Goal: Task Accomplishment & Management: Complete application form

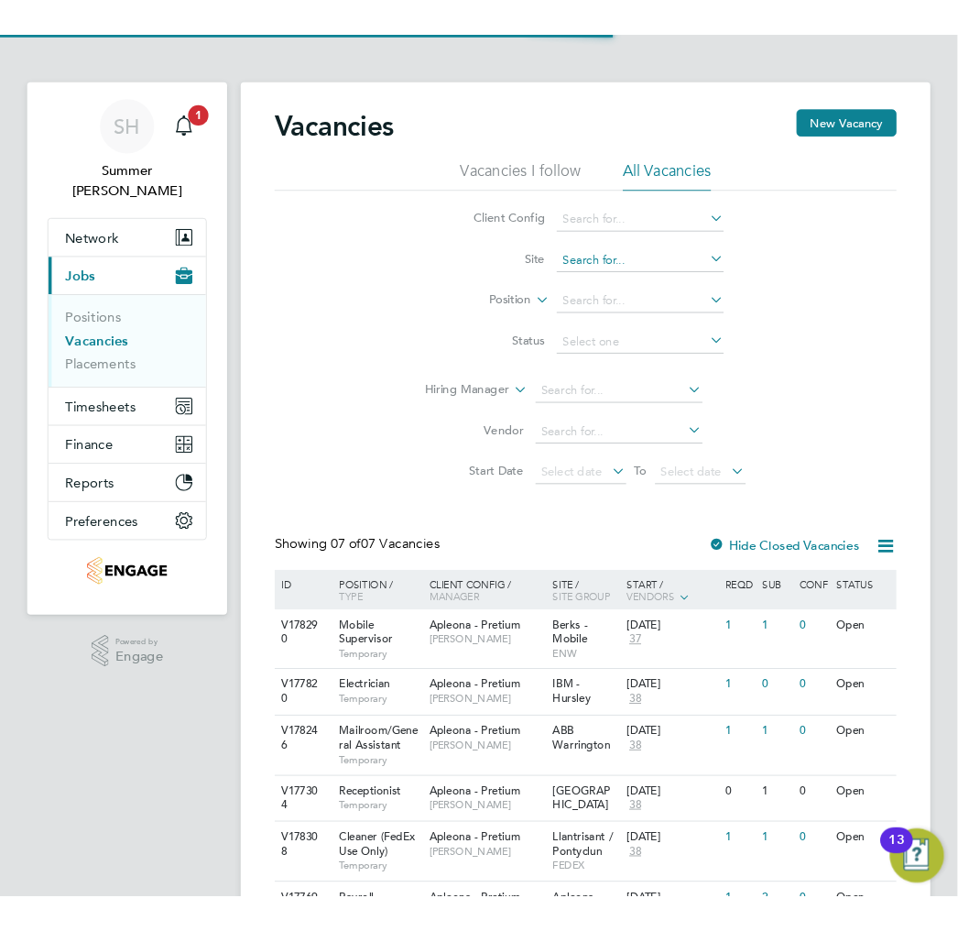
scroll to position [169, 0]
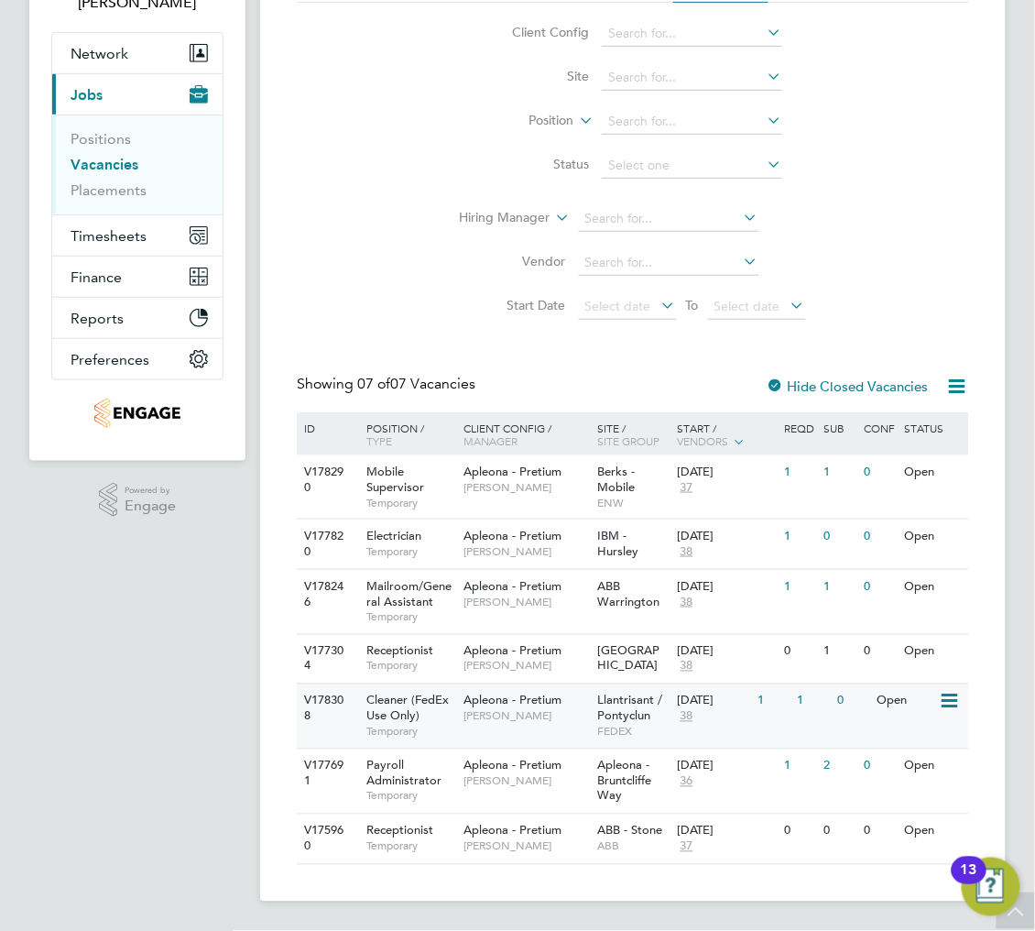
click at [616, 715] on span "Llantrisant / Pontyclun" at bounding box center [629, 707] width 65 height 31
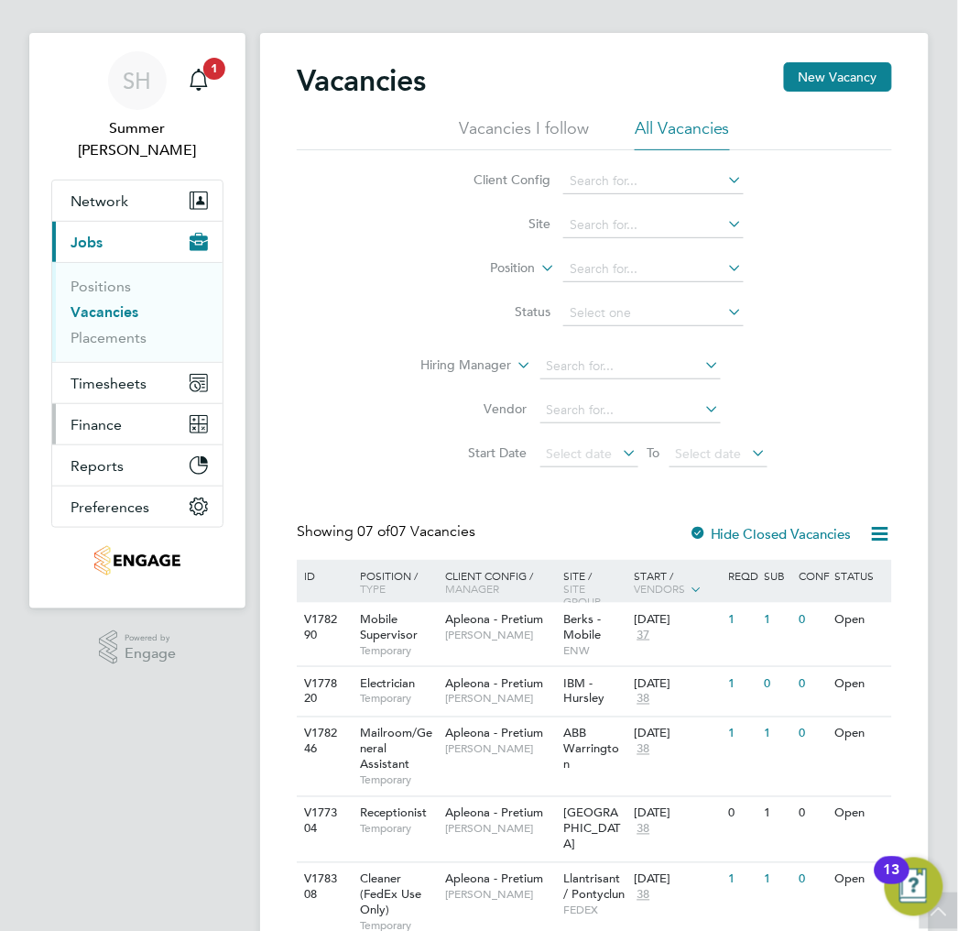
scroll to position [0, 0]
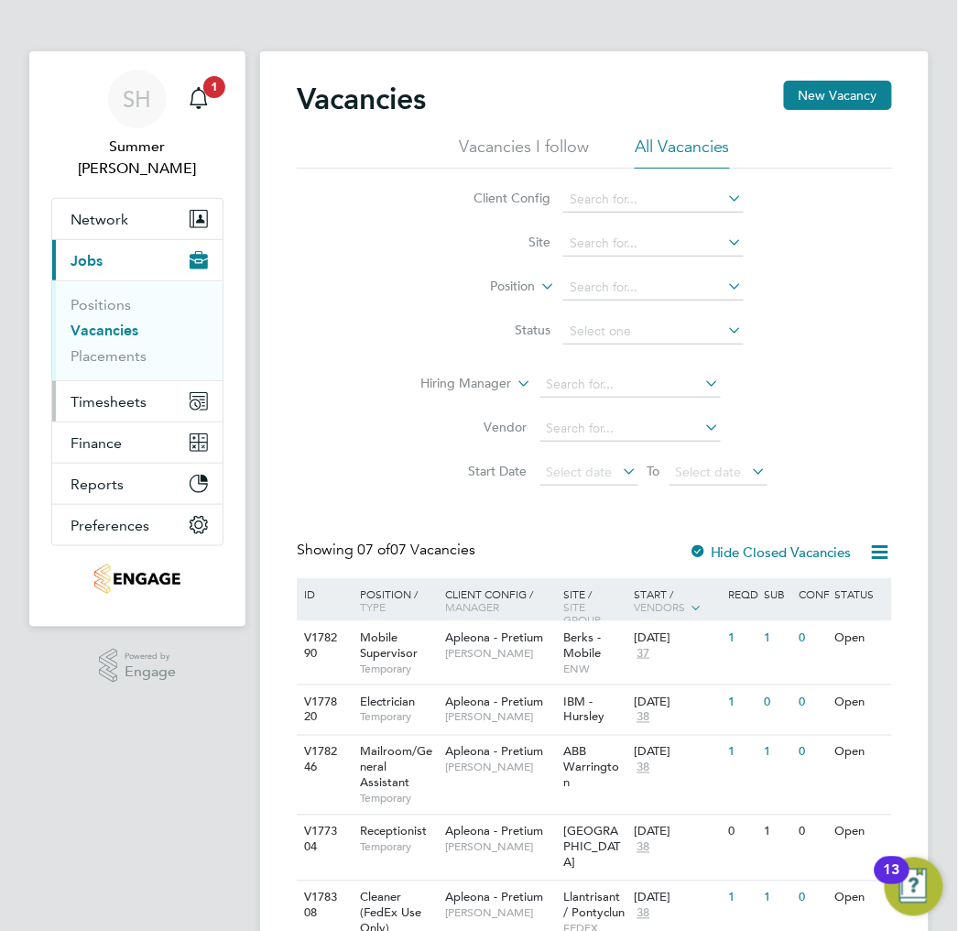
drag, startPoint x: 108, startPoint y: 383, endPoint x: 114, endPoint y: 399, distance: 17.7
click at [108, 393] on span "Timesheets" at bounding box center [109, 401] width 76 height 17
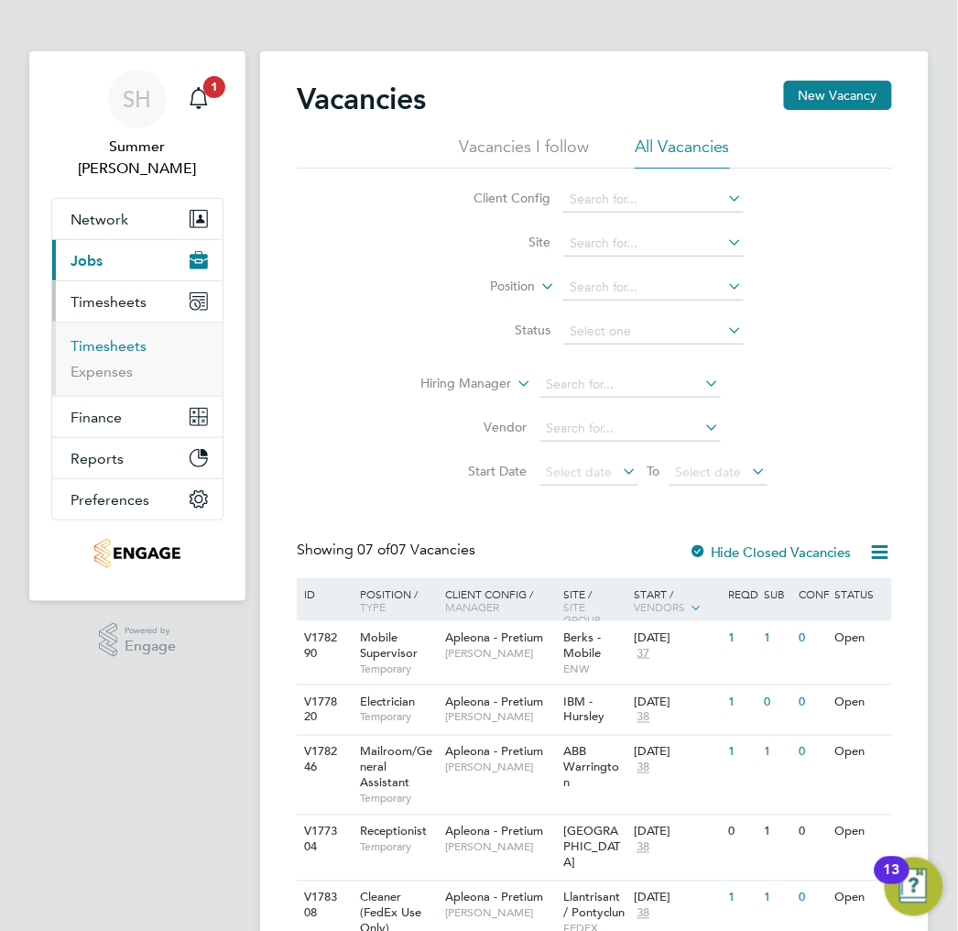
click at [115, 337] on link "Timesheets" at bounding box center [109, 345] width 76 height 17
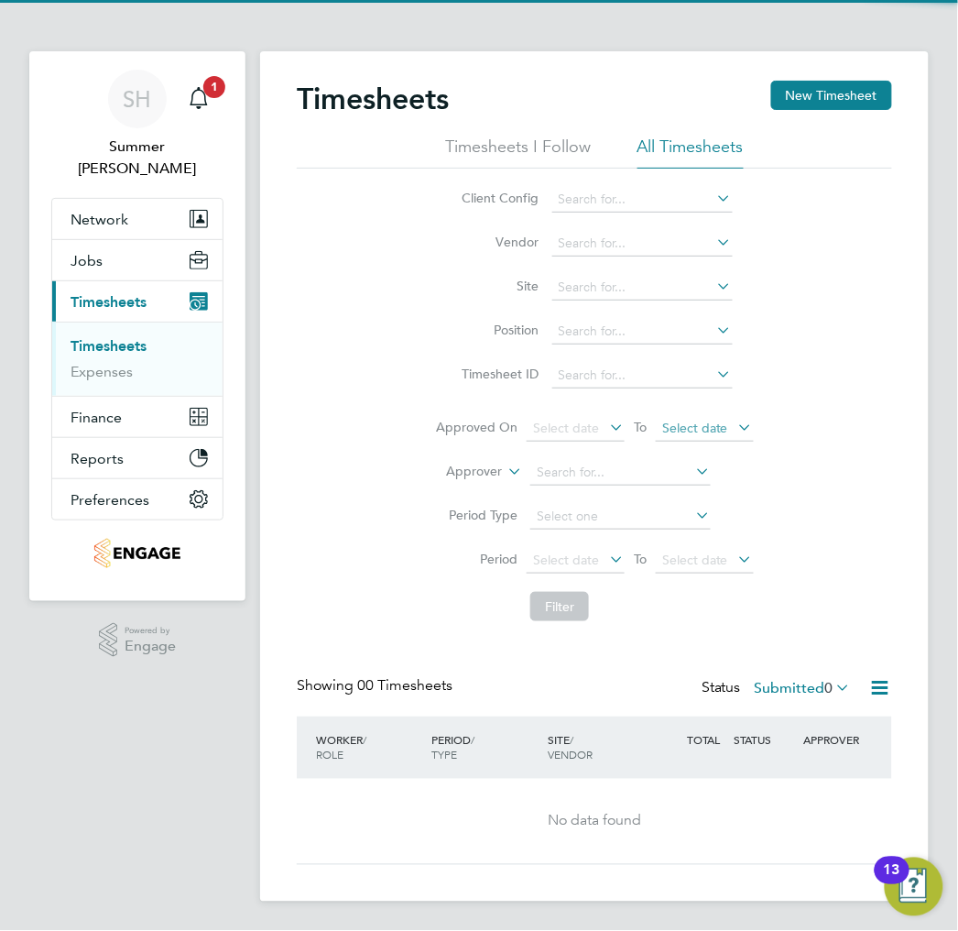
scroll to position [1, 0]
click at [770, 685] on label "Submitted 0" at bounding box center [803, 688] width 97 height 18
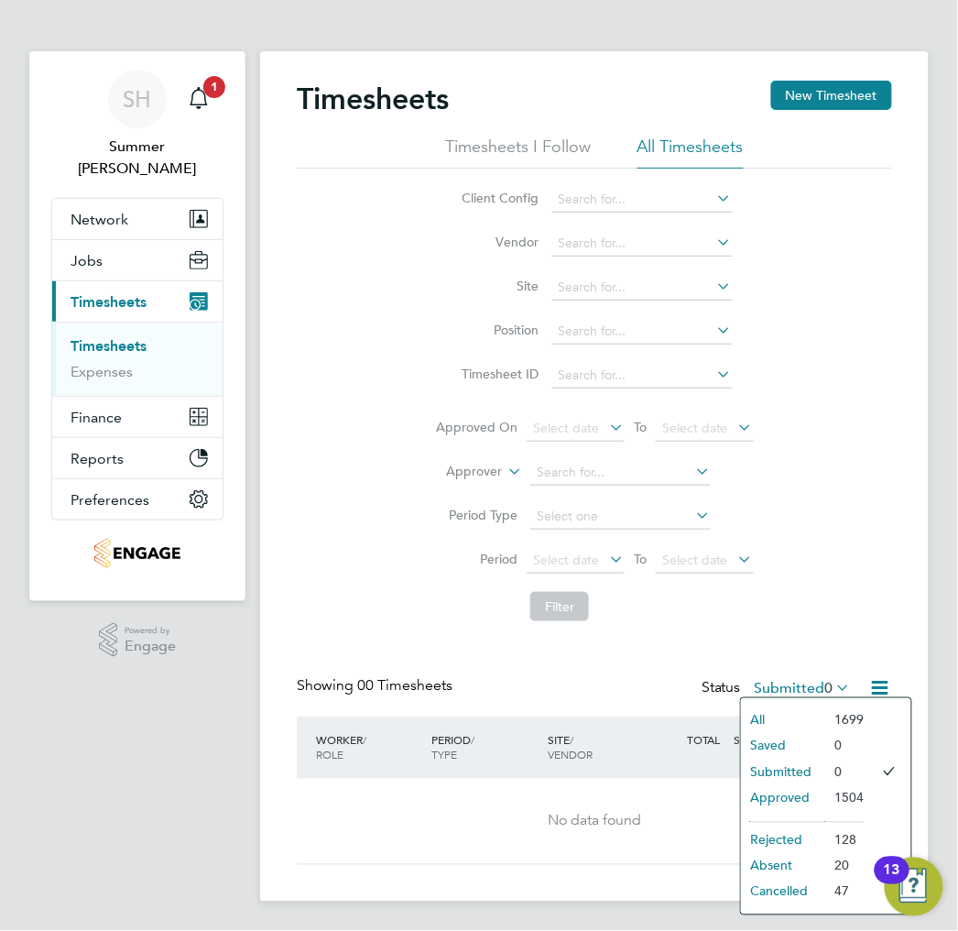
click at [793, 835] on li "Rejected" at bounding box center [783, 840] width 84 height 26
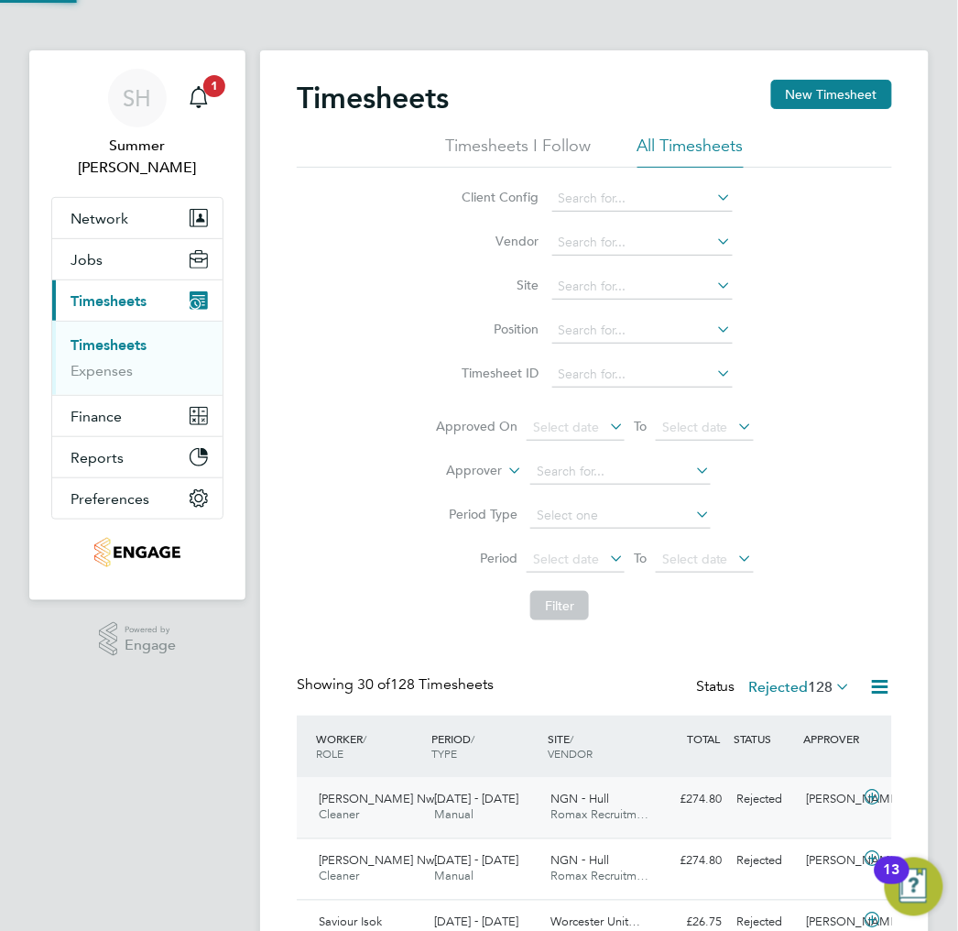
scroll to position [0, 0]
click at [492, 802] on span "[DATE] - [DATE]" at bounding box center [477, 799] width 84 height 16
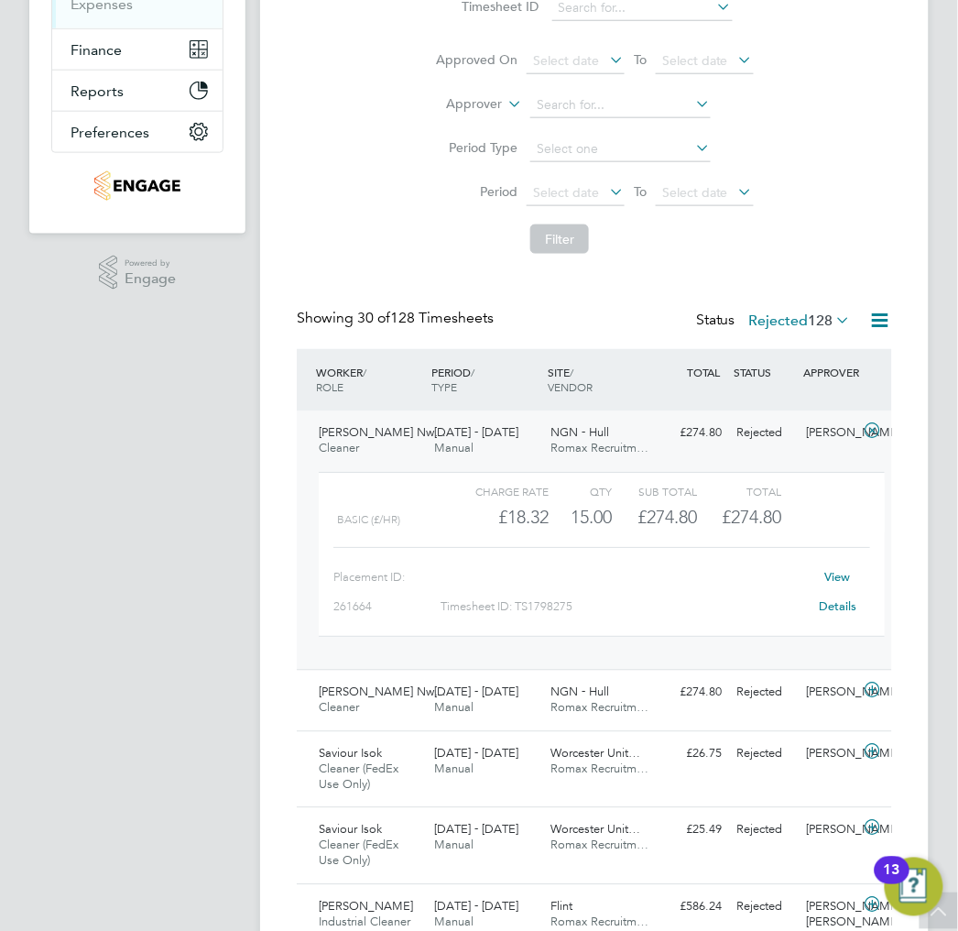
click at [837, 580] on link "View Details" at bounding box center [838, 591] width 38 height 45
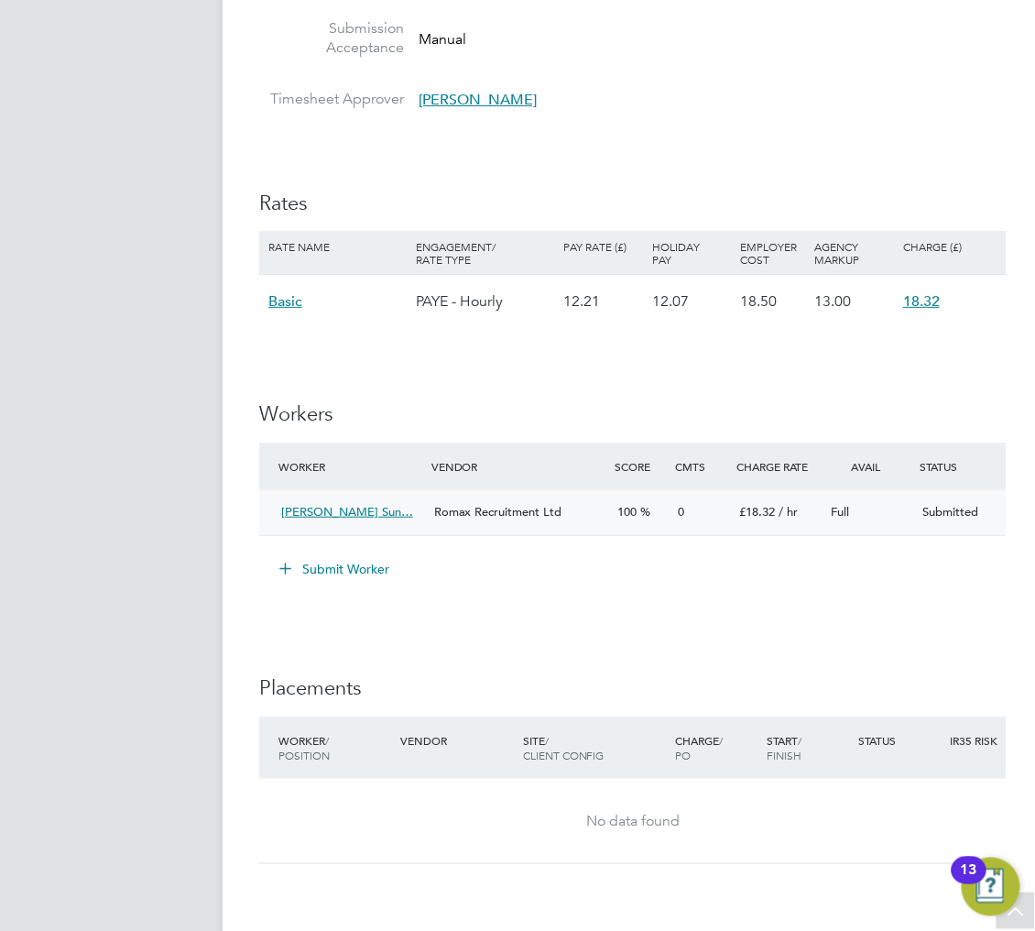
click at [487, 522] on div "Romax Recruitment Ltd" at bounding box center [518, 512] width 183 height 30
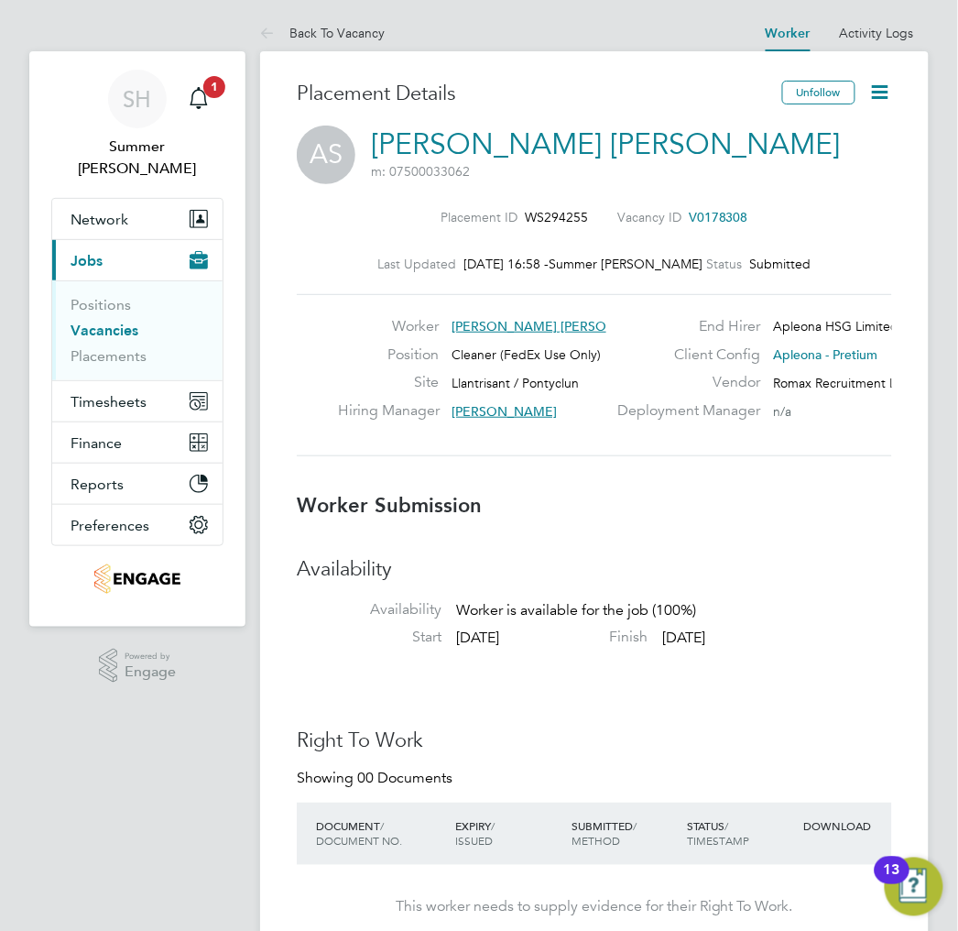
scroll to position [9, 8]
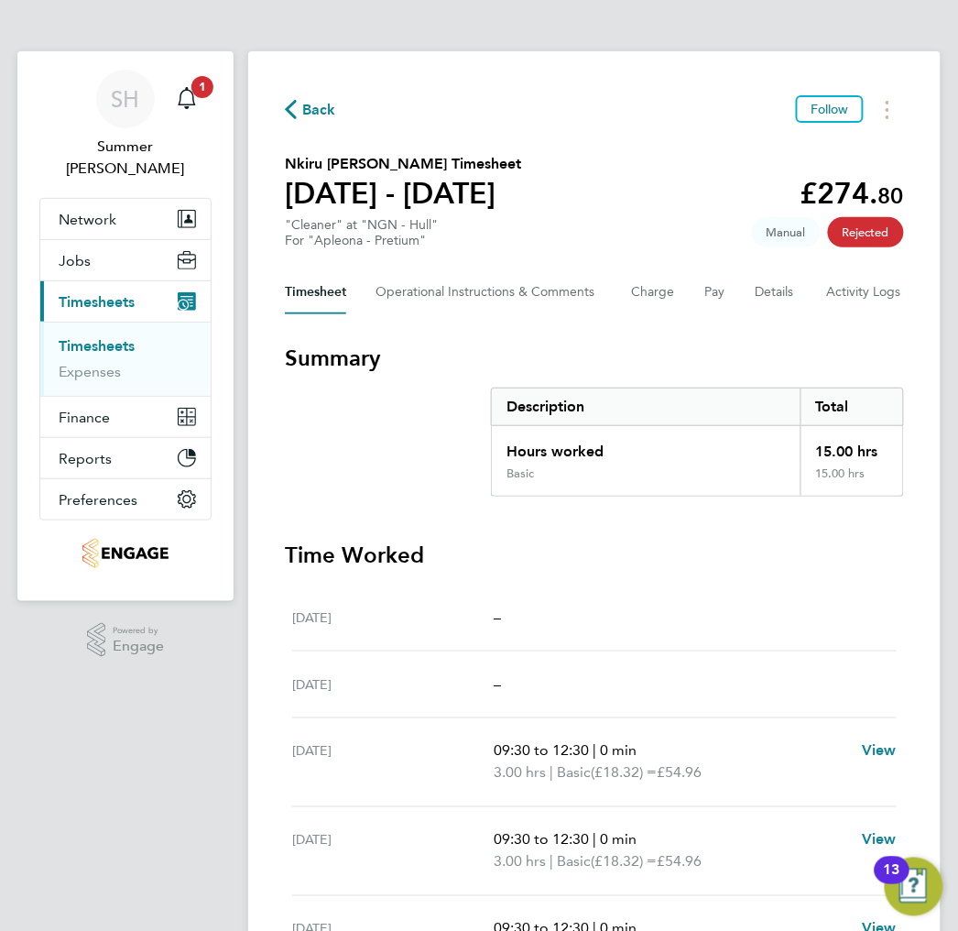
click at [100, 337] on link "Timesheets" at bounding box center [97, 345] width 76 height 17
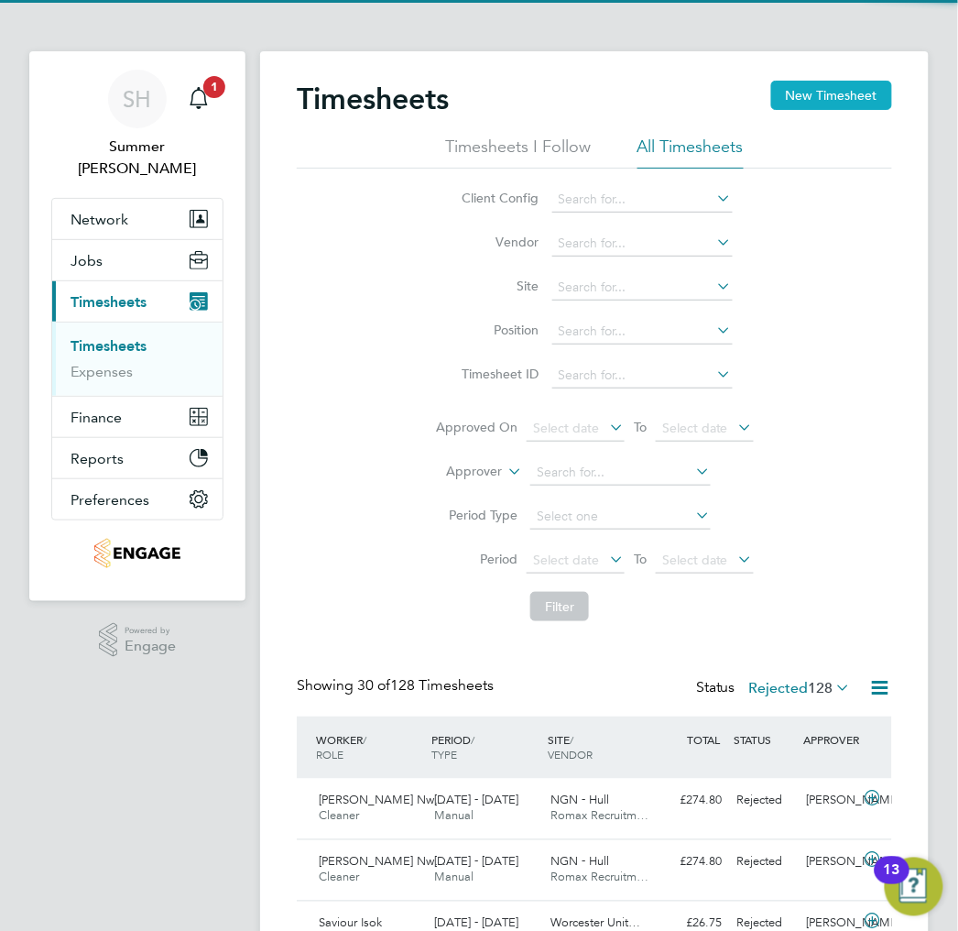
click at [811, 99] on button "New Timesheet" at bounding box center [831, 95] width 121 height 29
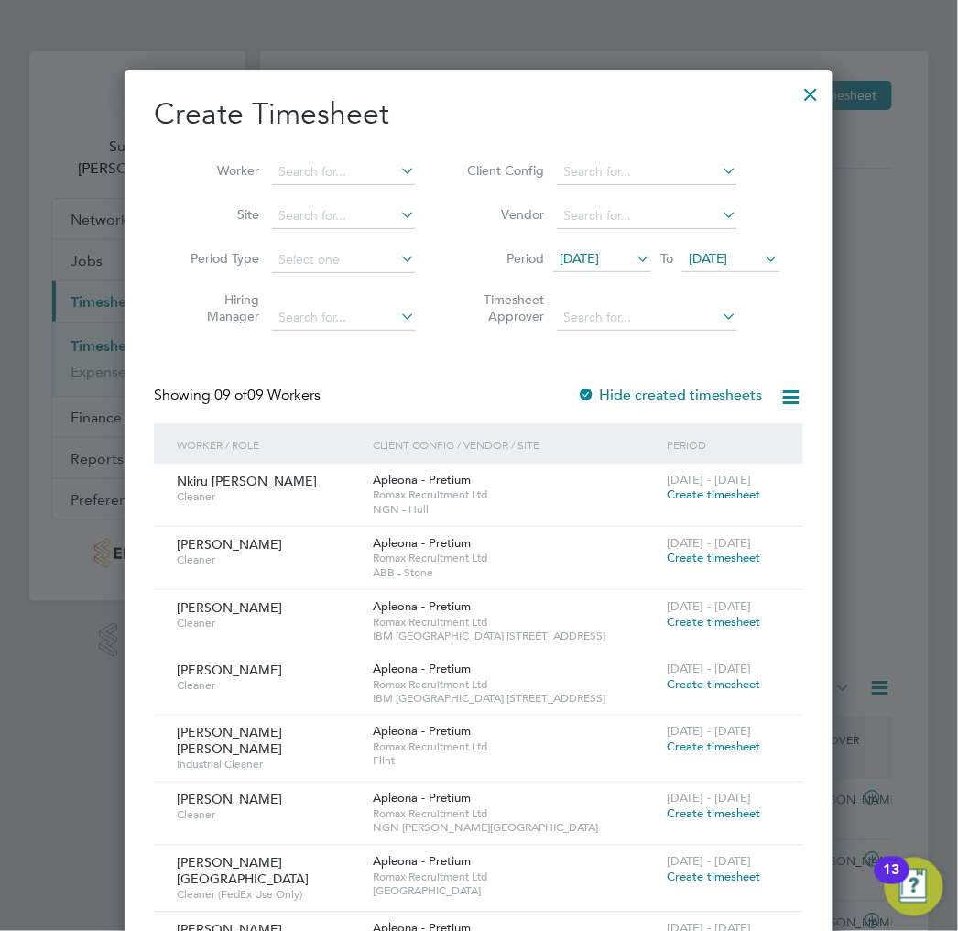
click at [588, 256] on span "29 Jul 2025" at bounding box center [579, 258] width 39 height 16
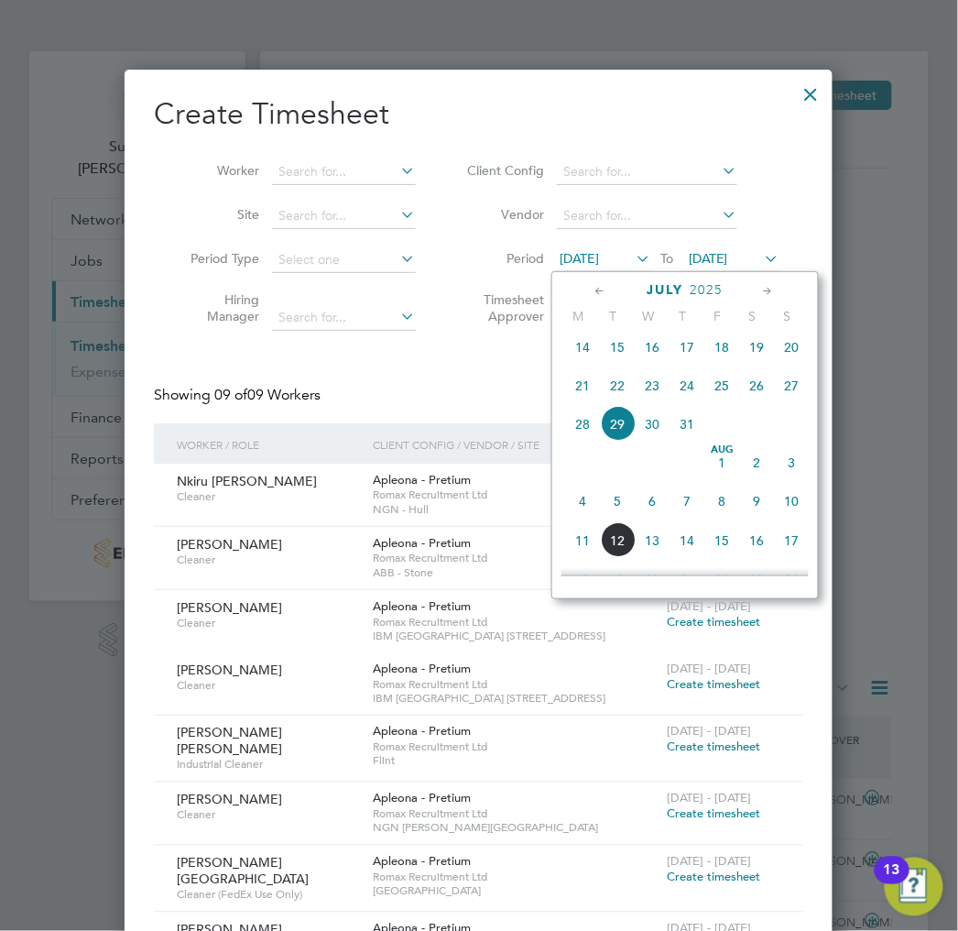
drag, startPoint x: 757, startPoint y: 469, endPoint x: 751, endPoint y: 454, distance: 15.7
click at [757, 470] on span "2" at bounding box center [757, 462] width 35 height 35
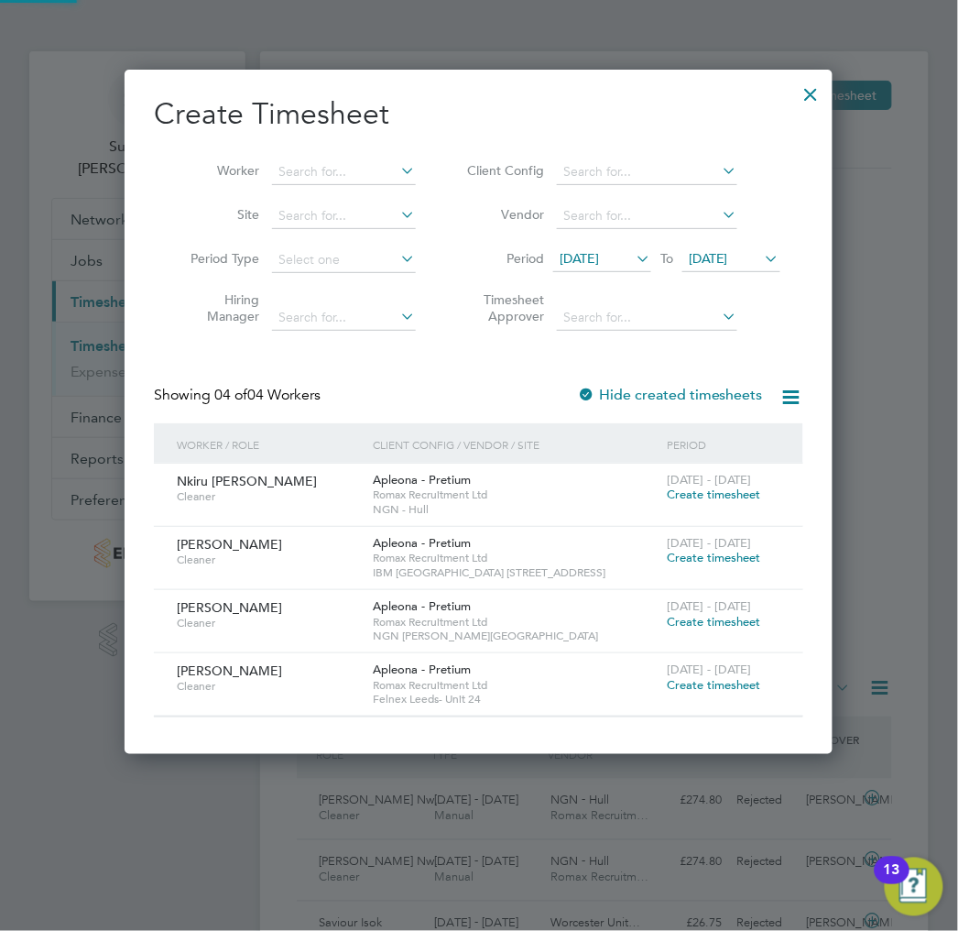
click at [724, 253] on span "05 Aug 2025" at bounding box center [708, 258] width 39 height 16
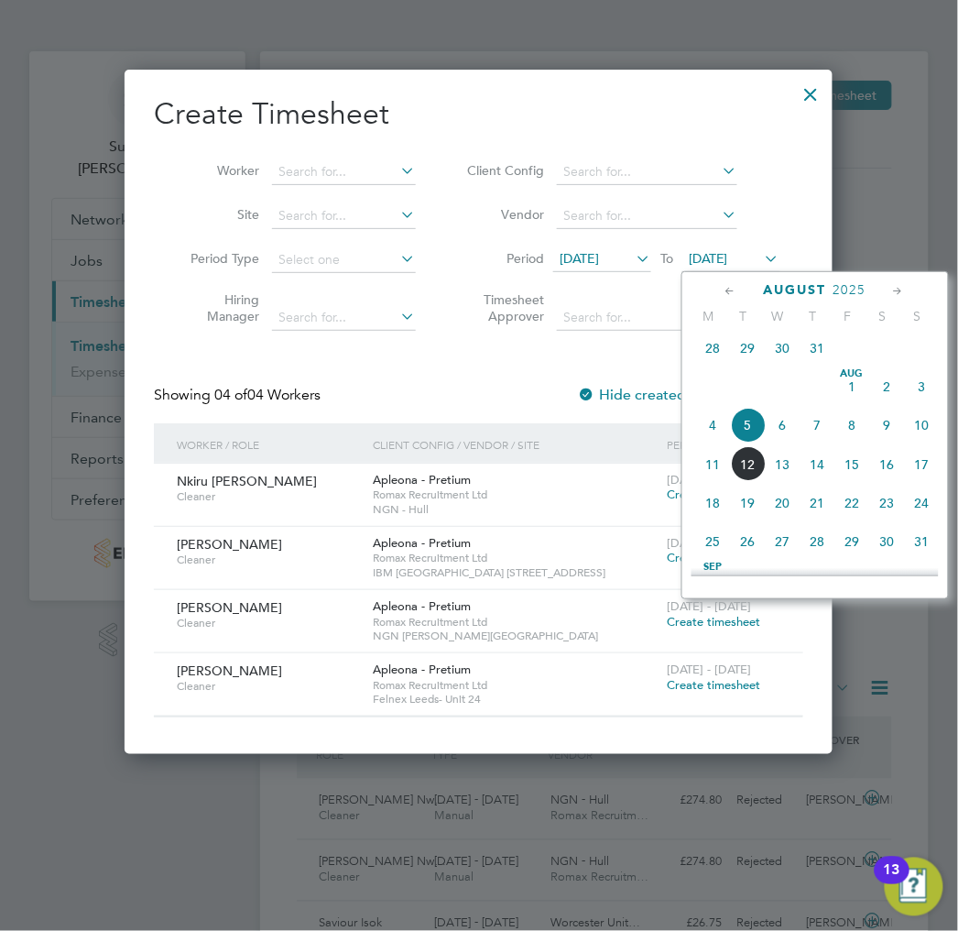
click at [855, 433] on span "8" at bounding box center [852, 425] width 35 height 35
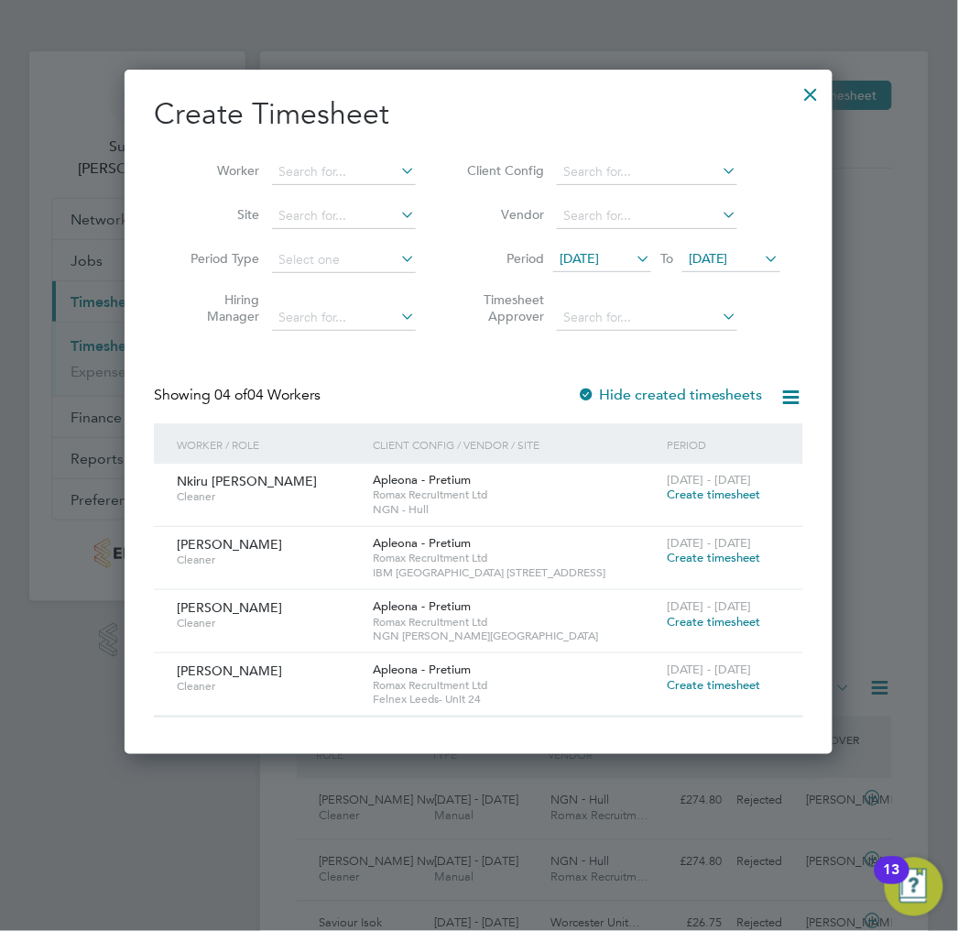
click at [701, 496] on span "Create timesheet" at bounding box center [713, 494] width 93 height 16
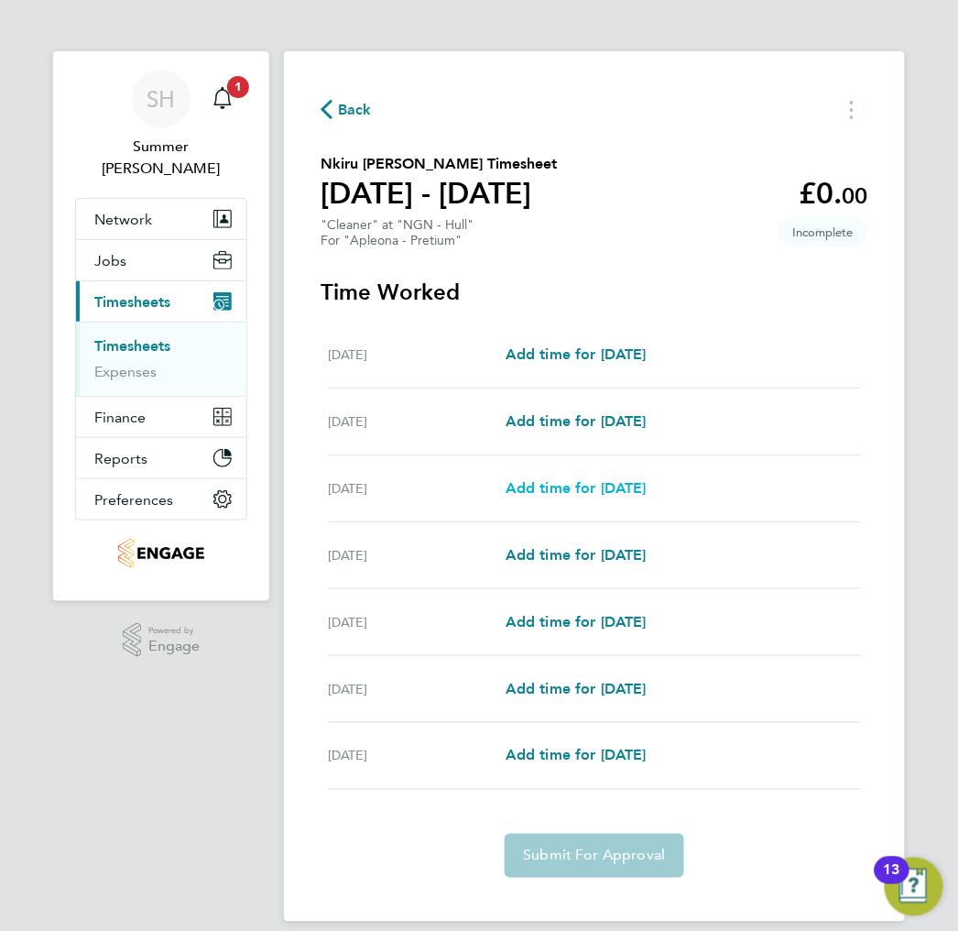
click at [616, 485] on span "Add time for Mon 04 Aug" at bounding box center [576, 487] width 141 height 17
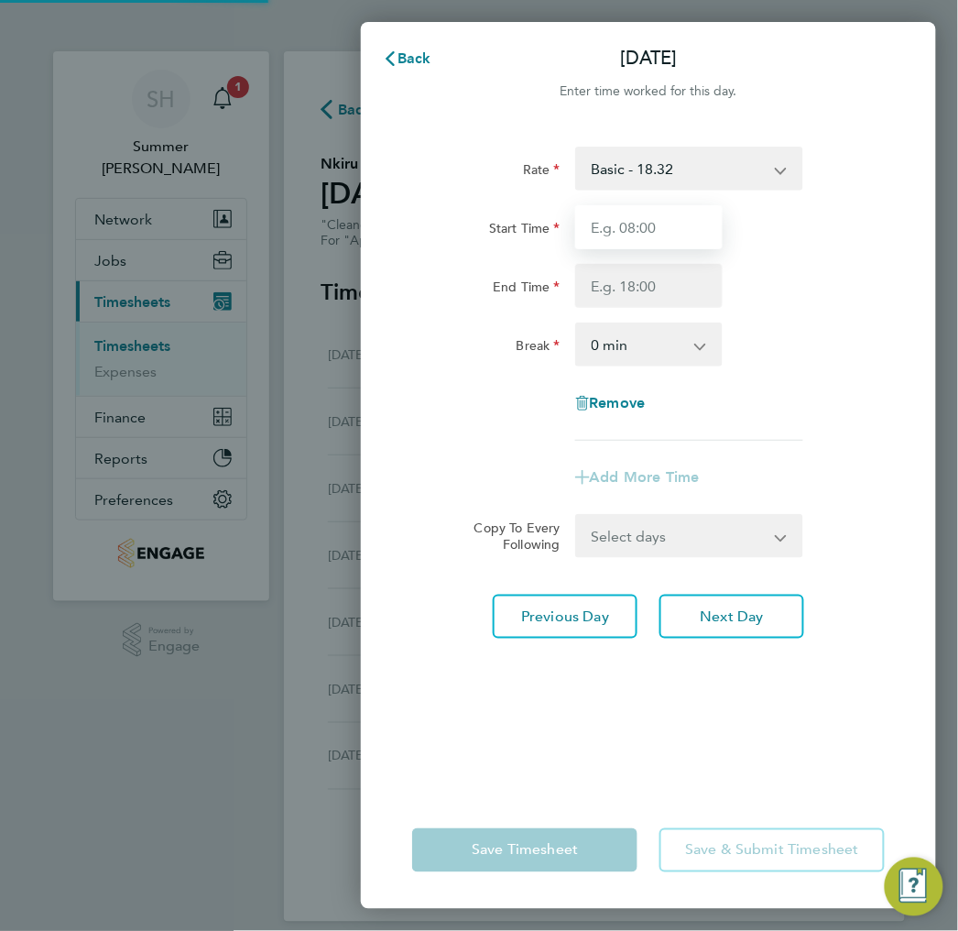
drag, startPoint x: 636, startPoint y: 229, endPoint x: 645, endPoint y: 228, distance: 9.2
click at [636, 229] on input "Start Time" at bounding box center [648, 227] width 147 height 44
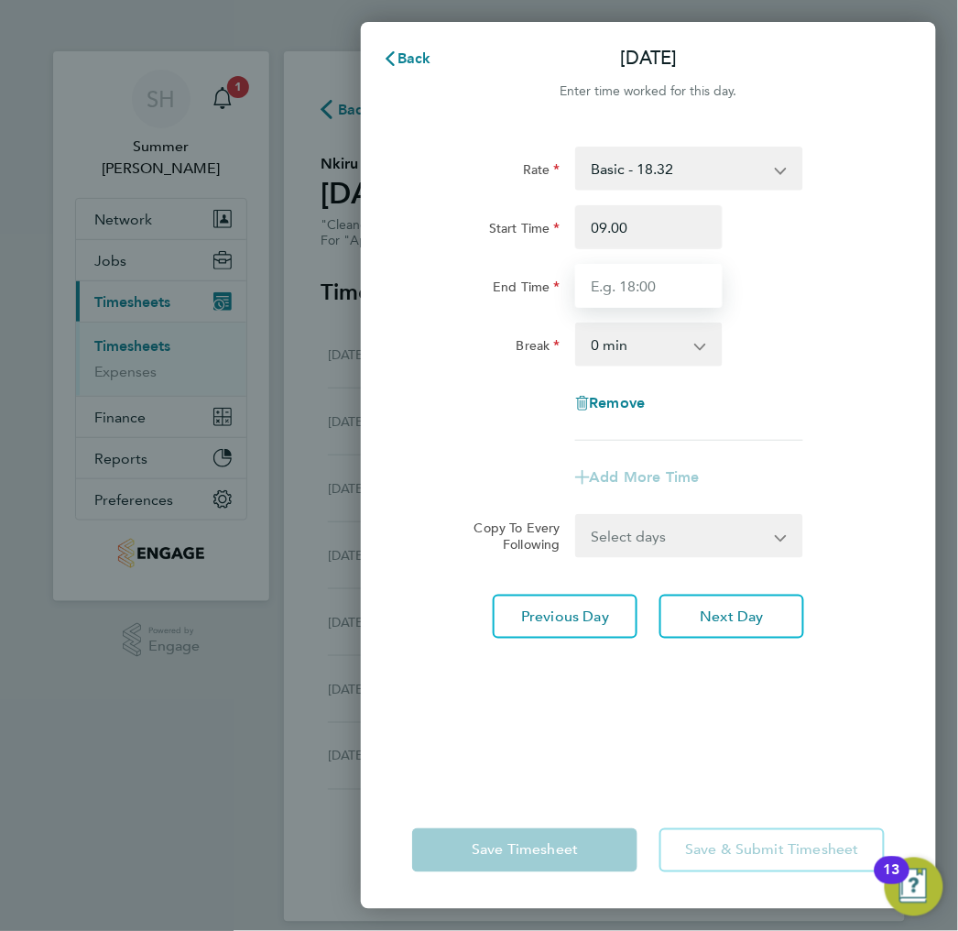
type input "09:00"
click at [594, 276] on input "End Time" at bounding box center [648, 286] width 147 height 44
drag, startPoint x: 594, startPoint y: 276, endPoint x: 807, endPoint y: 328, distance: 219.7
click at [700, 319] on div "Rate Basic - 18.32 Start Time 09:00 End Time 12.30 Break 0 min 15 min 30 min 45…" at bounding box center [648, 294] width 473 height 294
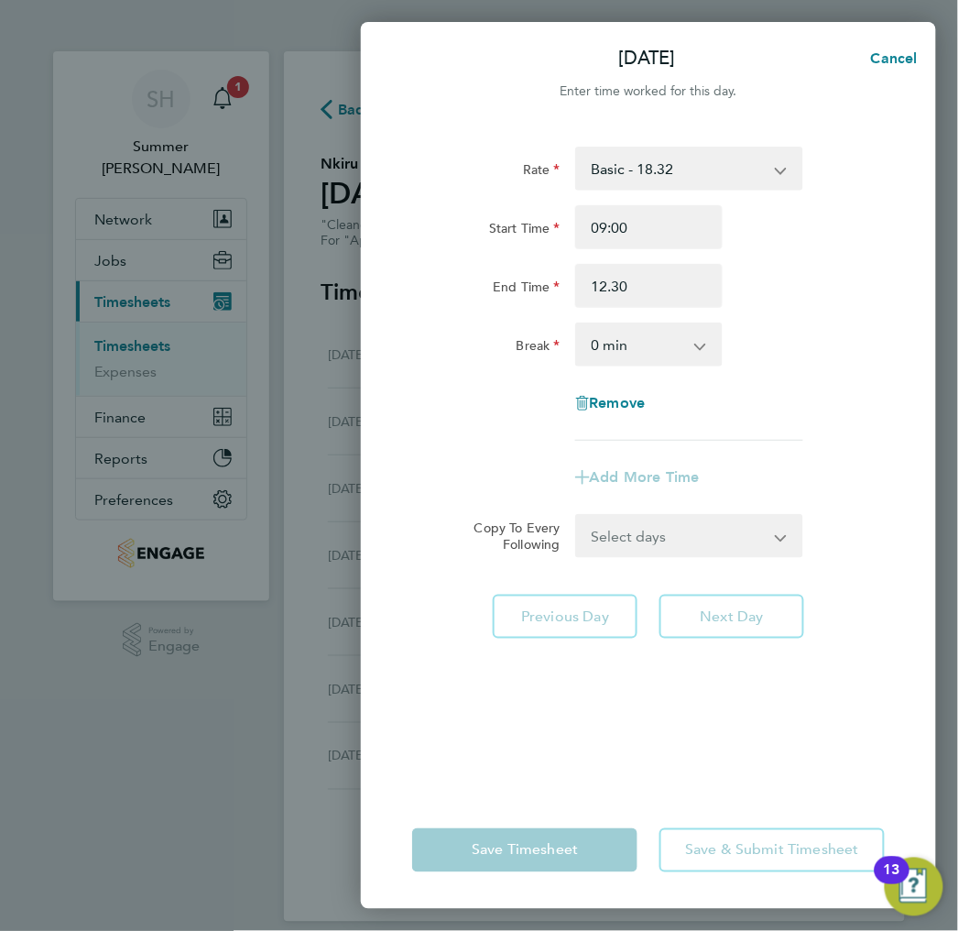
type input "12:30"
click at [785, 317] on div "Rate Basic - 18.32 Start Time 09:00 End Time 12:30 Break 0 min 15 min 30 min 45…" at bounding box center [648, 294] width 473 height 294
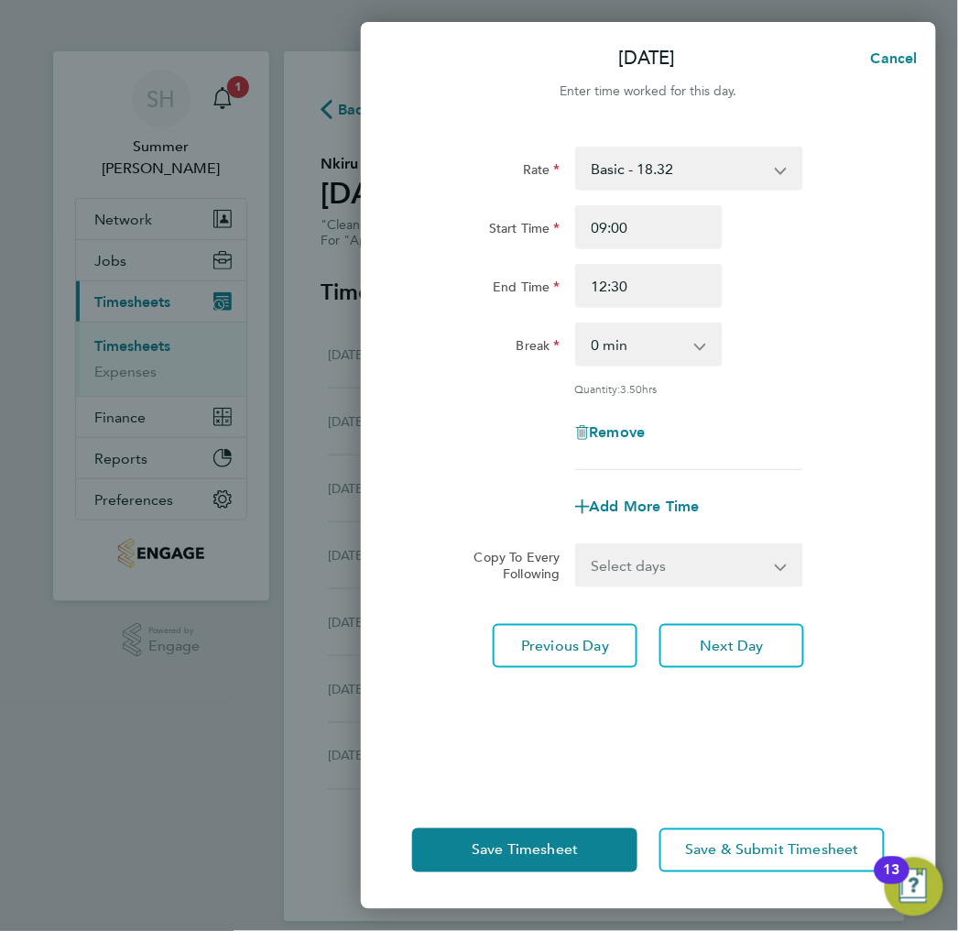
click at [781, 320] on div "Rate Basic - 18.32 Start Time 09:00 End Time 12:30 Break 0 min 15 min 30 min 45…" at bounding box center [648, 308] width 473 height 323
click at [698, 344] on div "0 min 15 min 30 min 45 min 60 min 75 min 90 min" at bounding box center [648, 344] width 147 height 44
click at [678, 338] on select "0 min 15 min 30 min 45 min 60 min 75 min 90 min" at bounding box center [638, 344] width 122 height 40
click at [819, 423] on div "Remove" at bounding box center [648, 432] width 487 height 44
click at [725, 570] on select "Select days Day Tuesday Wednesday Thursday Friday" at bounding box center [679, 565] width 205 height 40
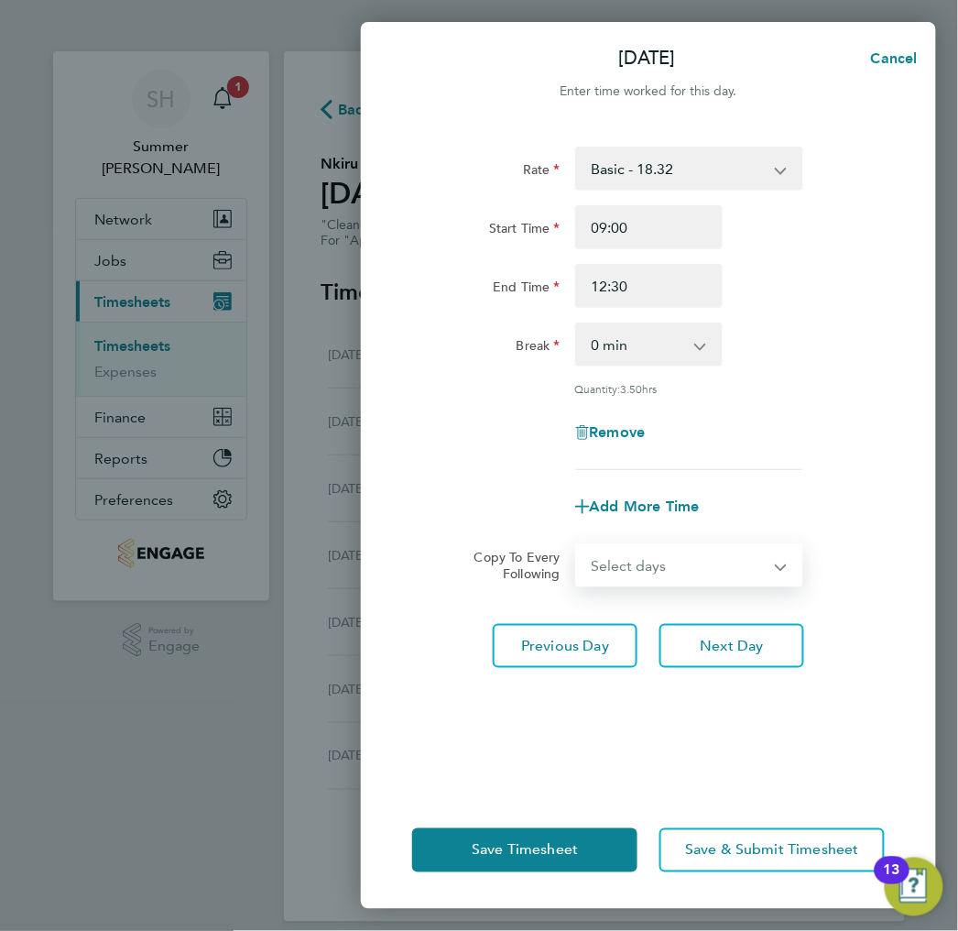
select select "DAY"
click at [577, 545] on select "Select days Day Tuesday Wednesday Thursday Friday" at bounding box center [679, 565] width 205 height 40
select select "2025-08-08"
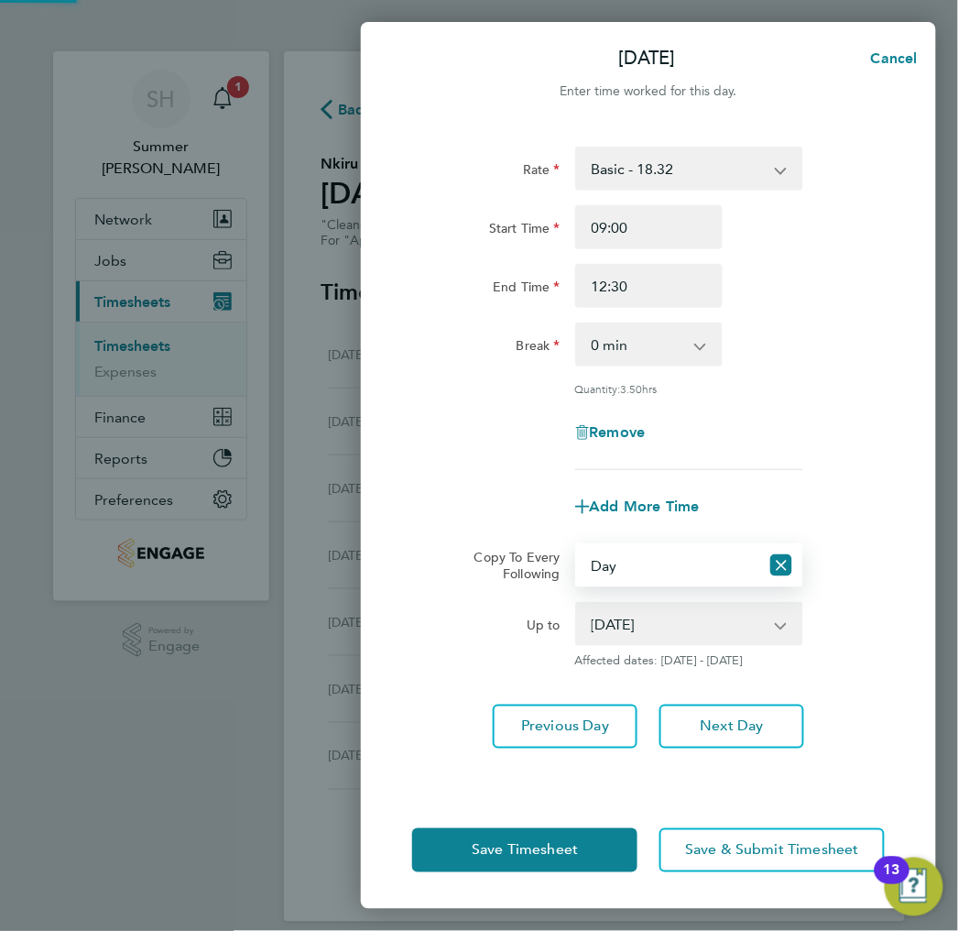
click at [701, 638] on select "05 Aug 2025 06 Aug 2025 07 Aug 2025 08 Aug 2025" at bounding box center [678, 624] width 203 height 40
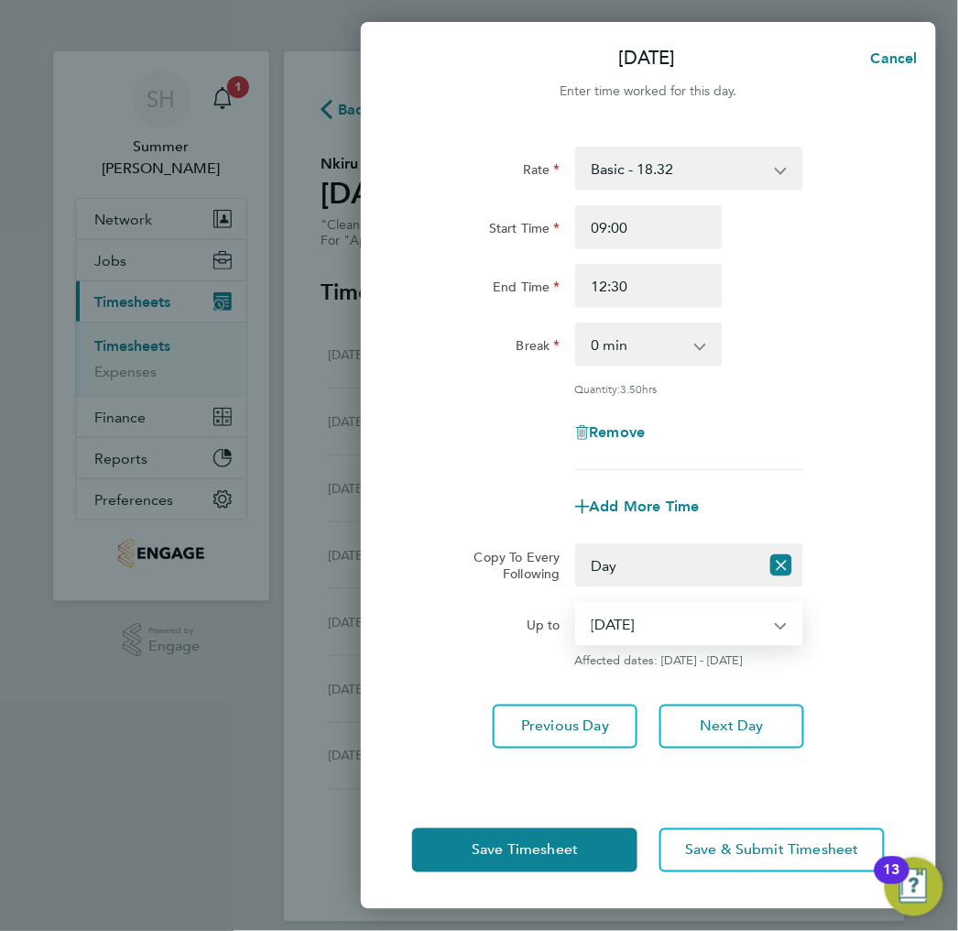
click at [808, 510] on div "Add More Time" at bounding box center [648, 507] width 487 height 44
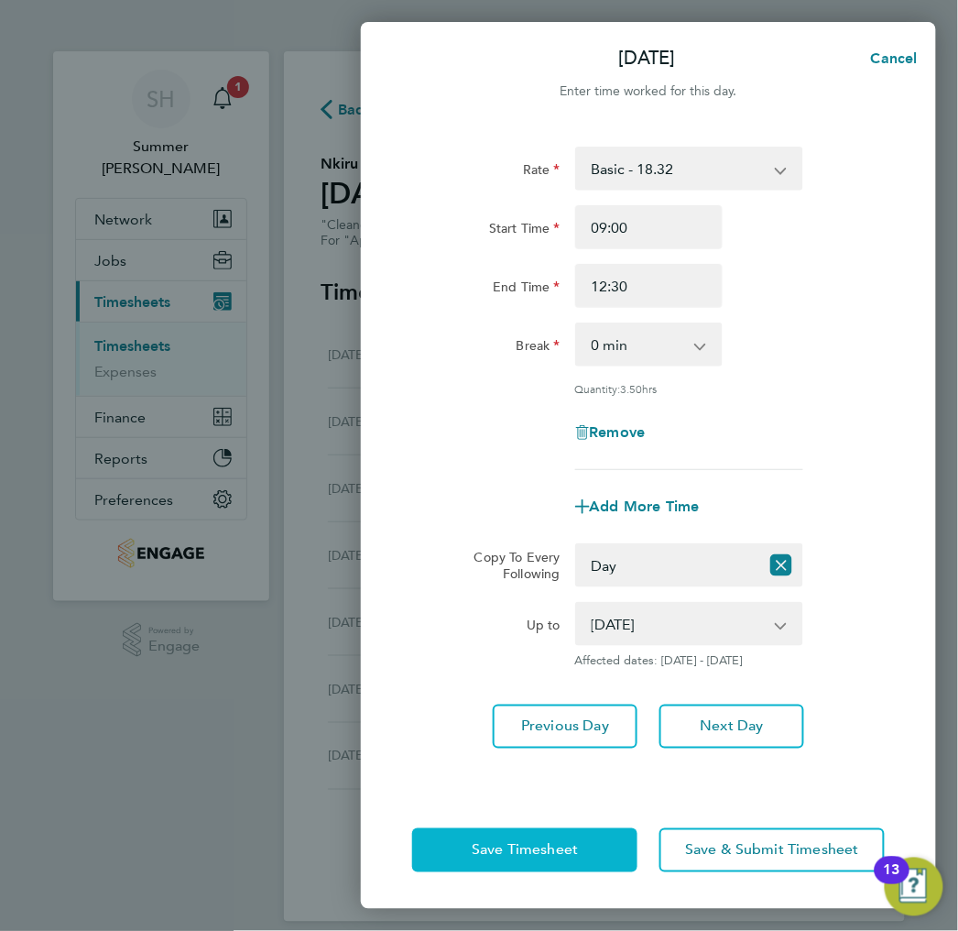
click at [576, 857] on span "Save Timesheet" at bounding box center [525, 850] width 106 height 18
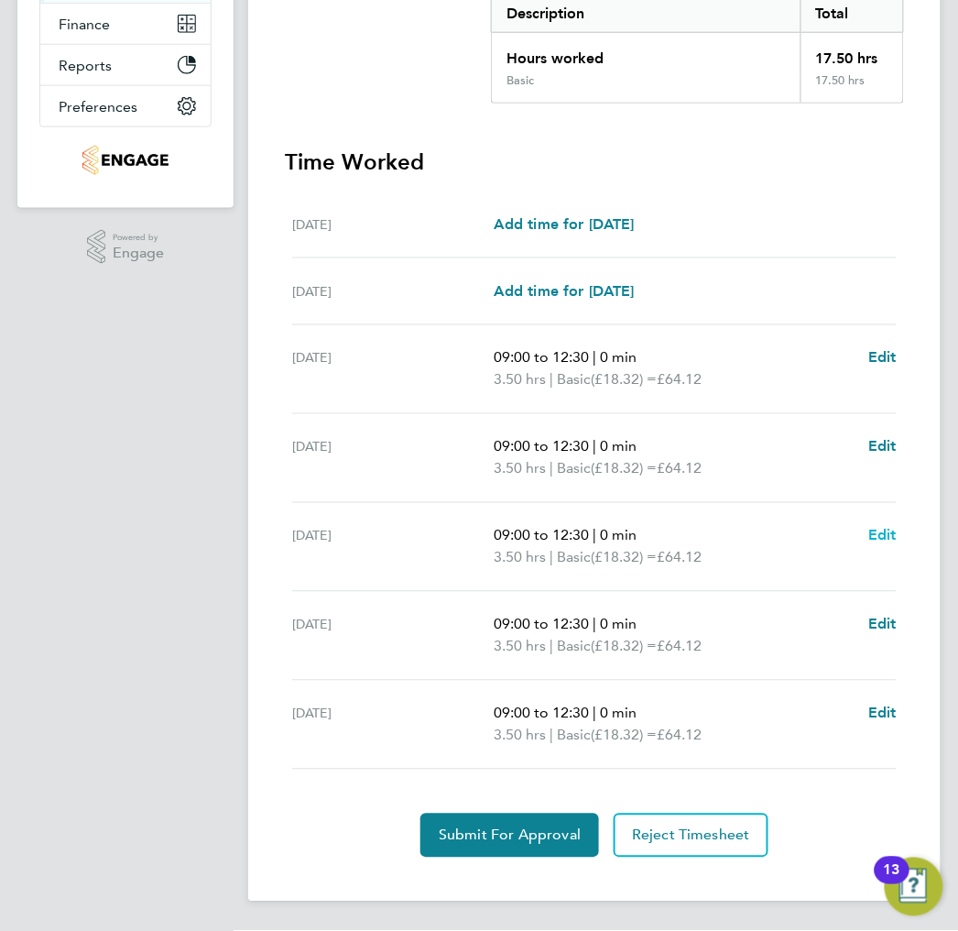
click at [877, 537] on span "Edit" at bounding box center [882, 535] width 28 height 17
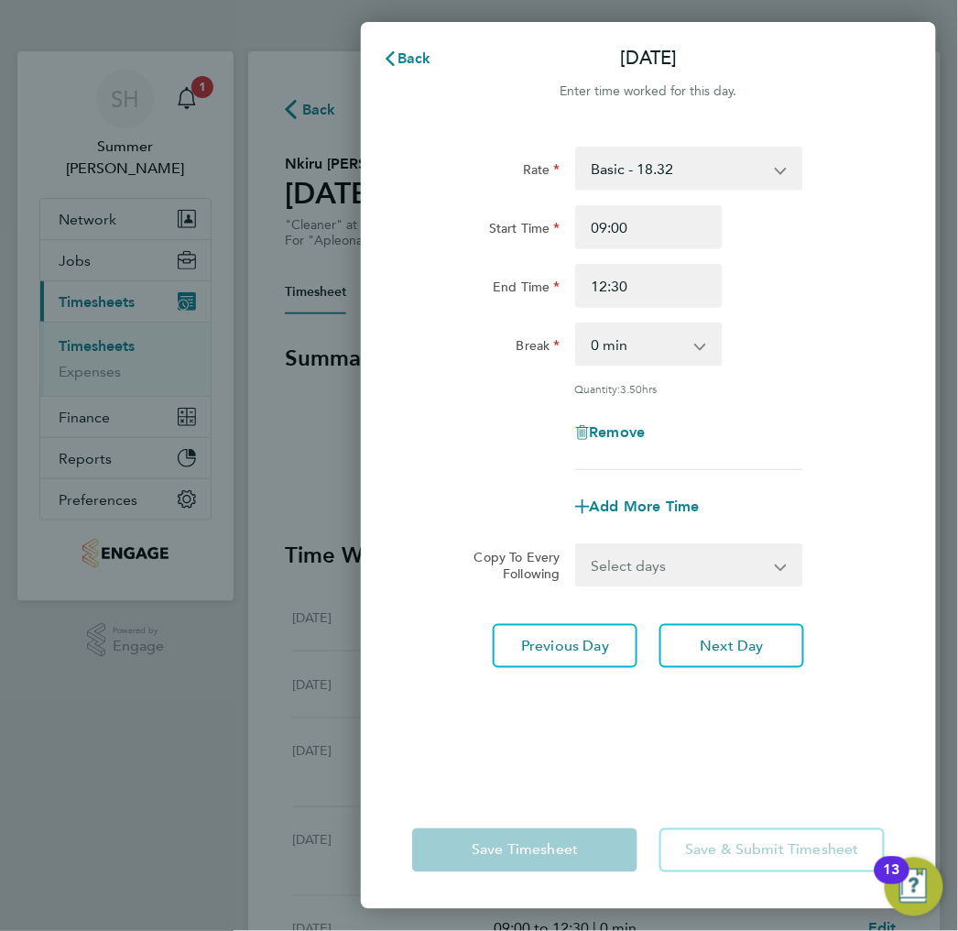
click at [636, 419] on div "Remove" at bounding box center [649, 432] width 162 height 44
click at [636, 430] on span "Remove" at bounding box center [618, 431] width 56 height 17
select select "null"
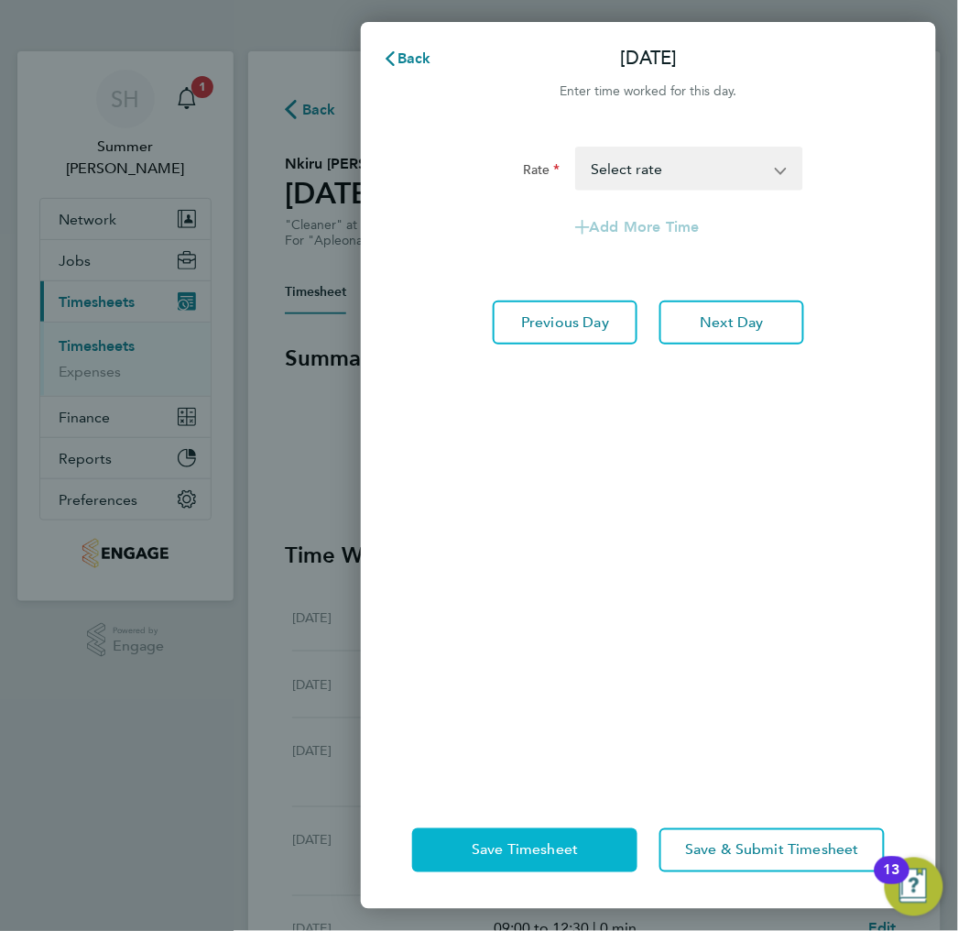
click at [555, 850] on span "Save Timesheet" at bounding box center [525, 850] width 106 height 18
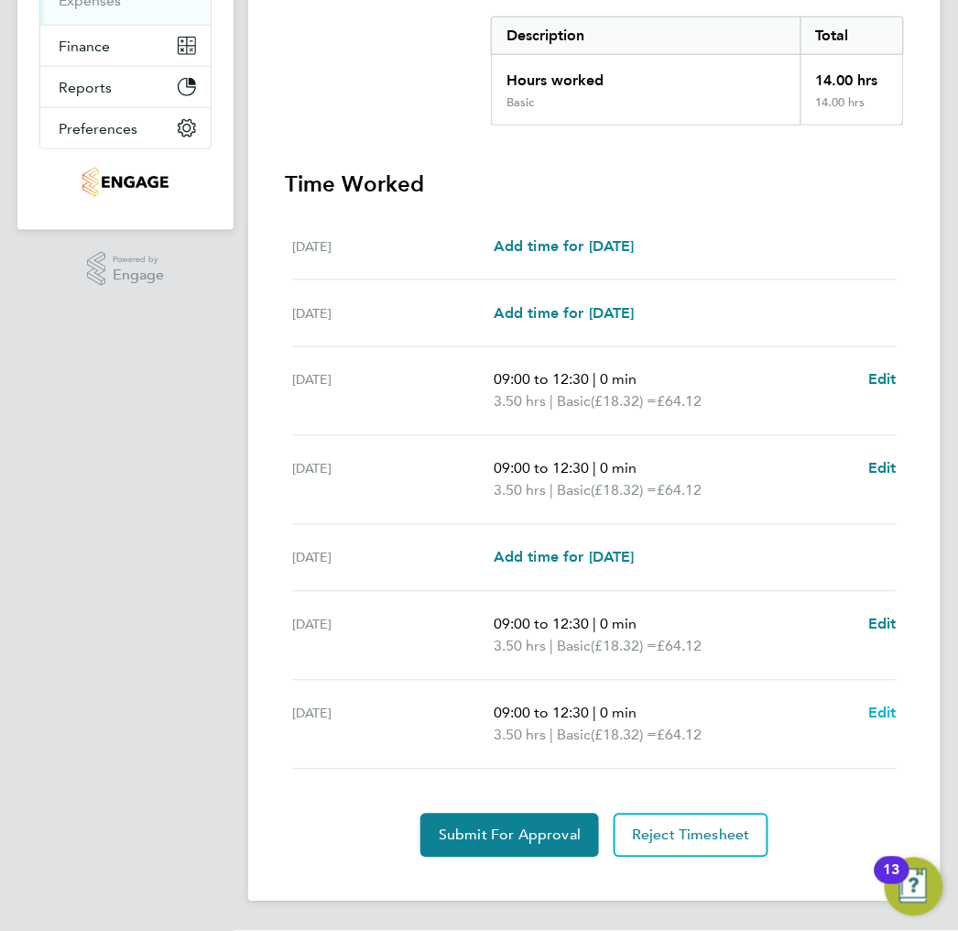
click at [869, 711] on span "Edit" at bounding box center [882, 712] width 28 height 17
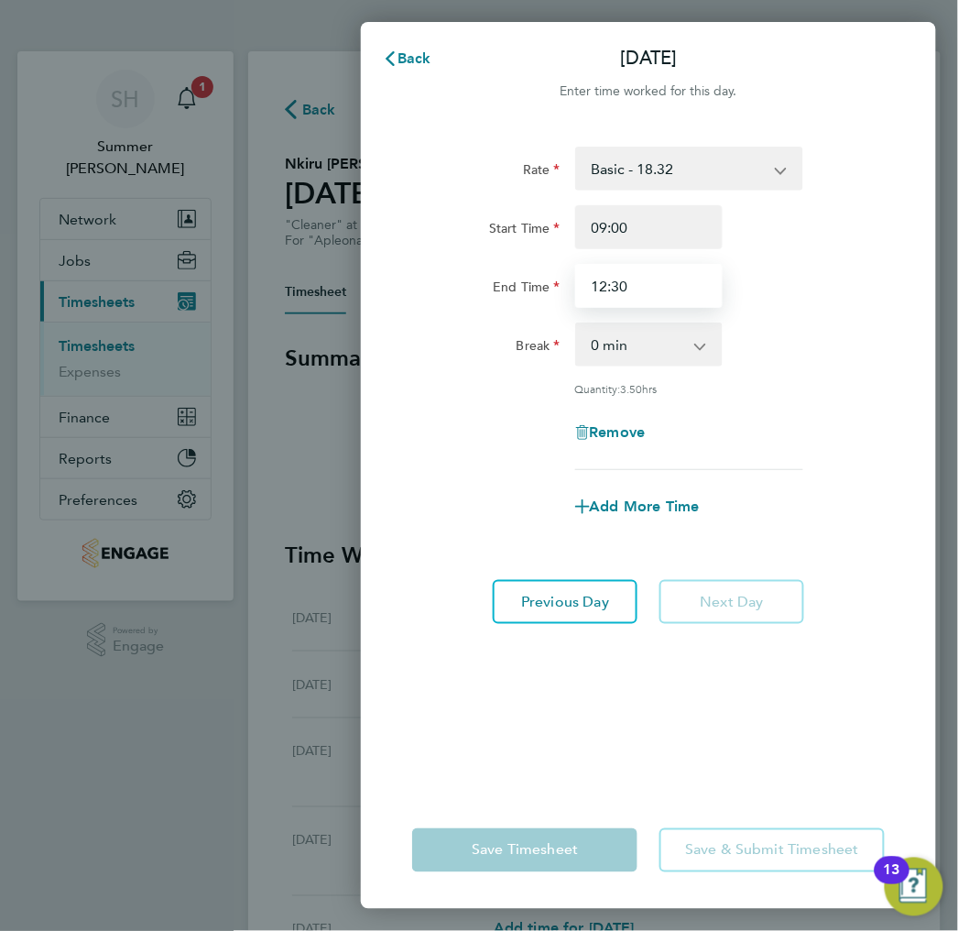
click at [656, 284] on input "12:30" at bounding box center [648, 286] width 147 height 44
type input "12:00"
click at [730, 390] on div "Quantity: 3.50 hrs" at bounding box center [689, 388] width 229 height 15
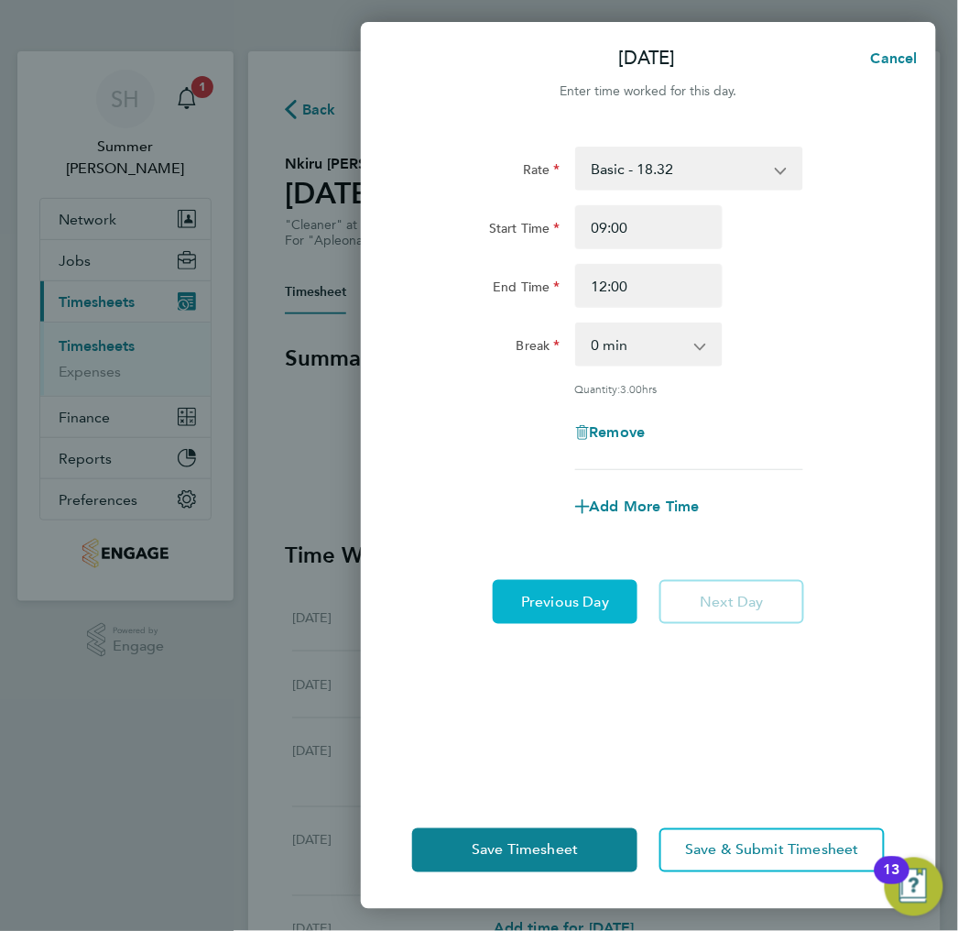
click at [573, 619] on div "Rate Basic - 18.32 Start Time 09:00 End Time 12:00 Break 0 min 15 min 30 min 45…" at bounding box center [648, 458] width 575 height 667
drag, startPoint x: 573, startPoint y: 619, endPoint x: 573, endPoint y: 603, distance: 16.5
click at [573, 603] on span "Previous Day" at bounding box center [565, 602] width 88 height 18
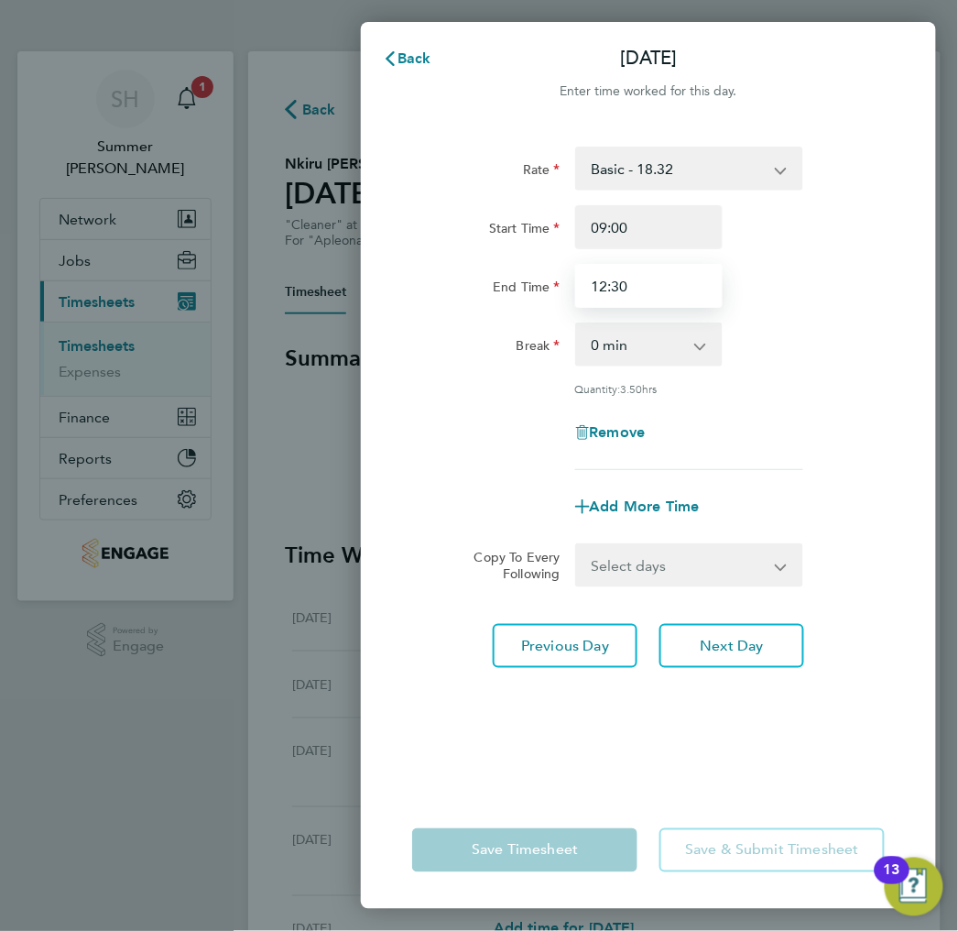
click at [670, 280] on input "12:30" at bounding box center [648, 286] width 147 height 44
type input "12:00"
click at [841, 277] on div "End Time 12:00" at bounding box center [648, 286] width 487 height 44
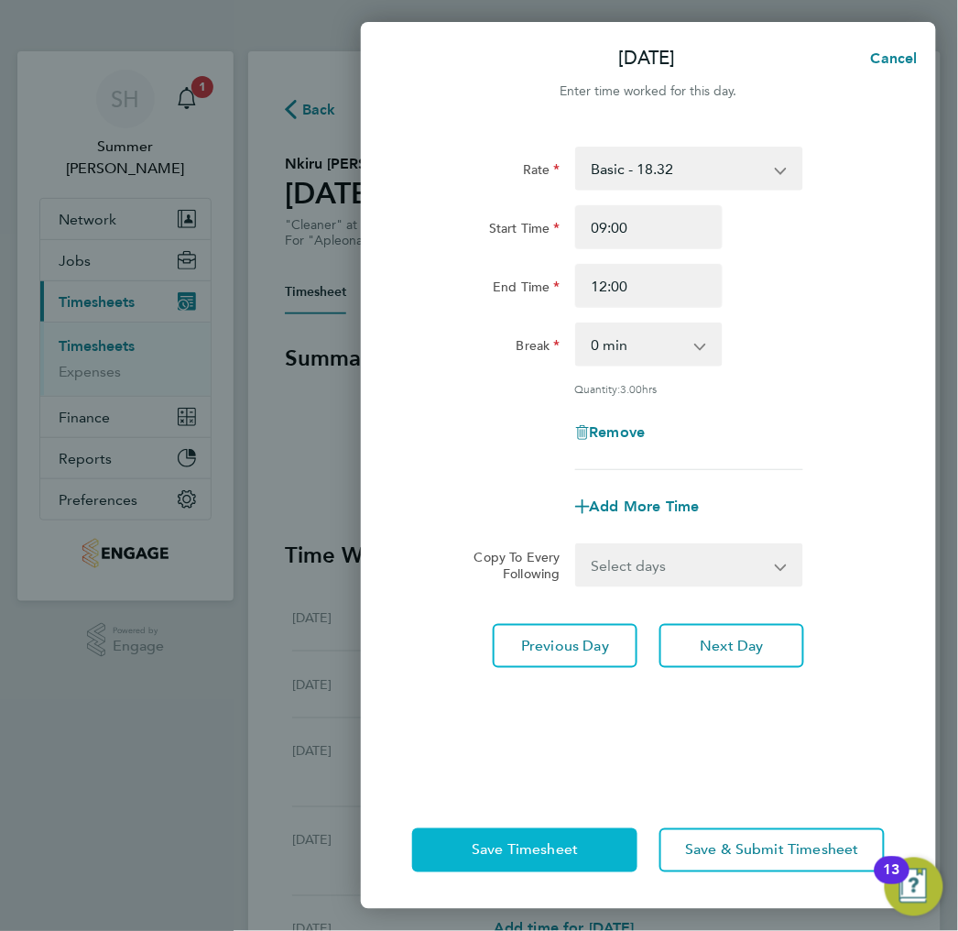
click at [561, 854] on span "Save Timesheet" at bounding box center [525, 850] width 106 height 18
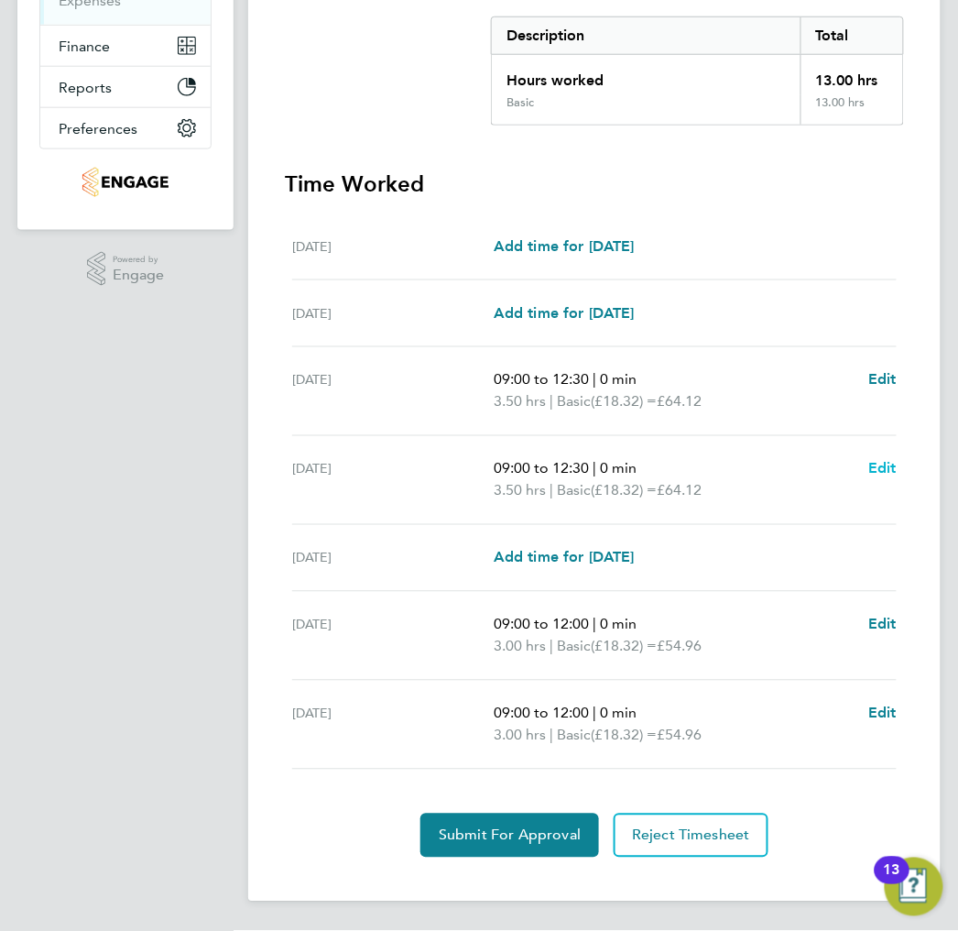
click at [881, 465] on span "Edit" at bounding box center [882, 468] width 28 height 17
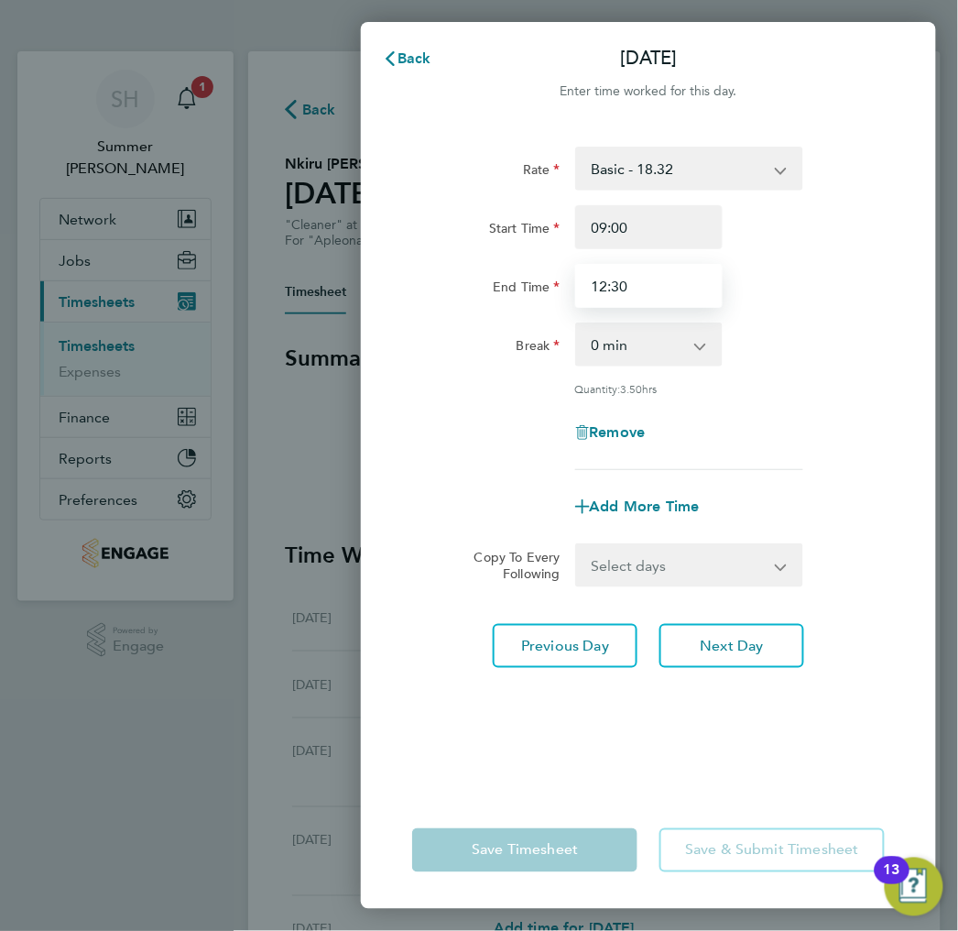
click at [691, 291] on input "12:30" at bounding box center [648, 286] width 147 height 44
type input "12:00"
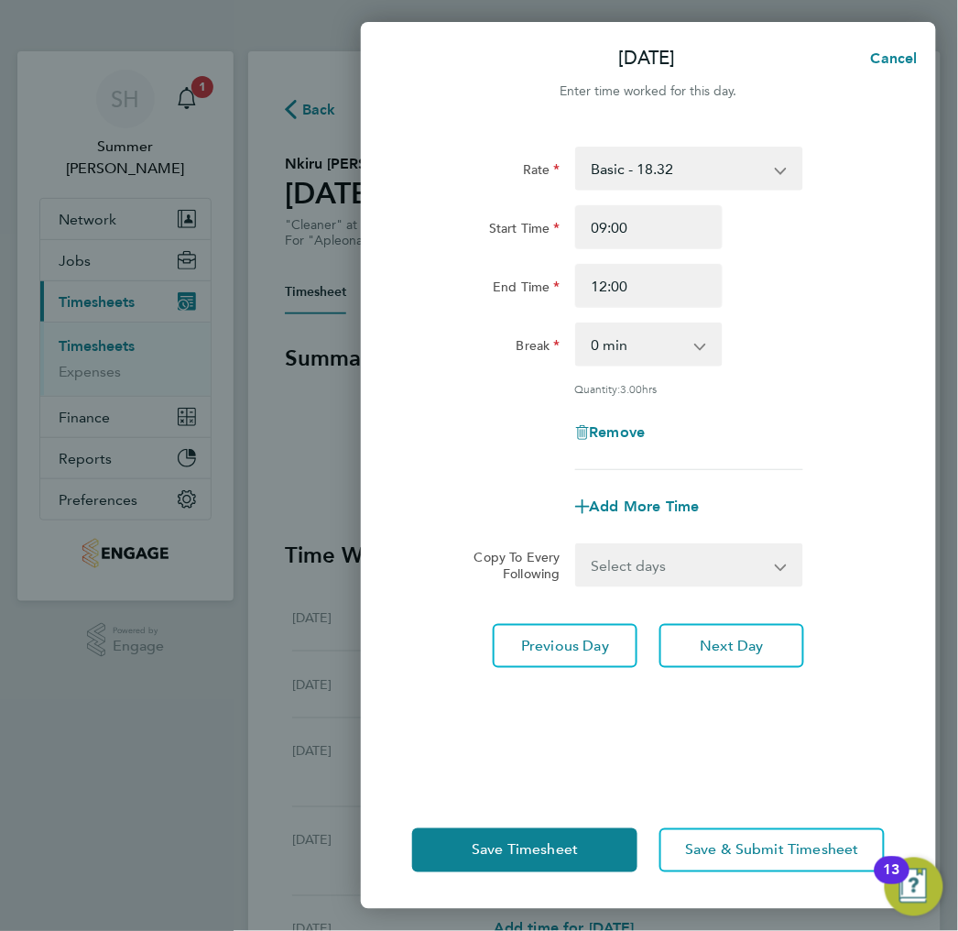
click at [811, 327] on div "Break 0 min 15 min 30 min 45 min 60 min 75 min 90 min" at bounding box center [648, 344] width 487 height 44
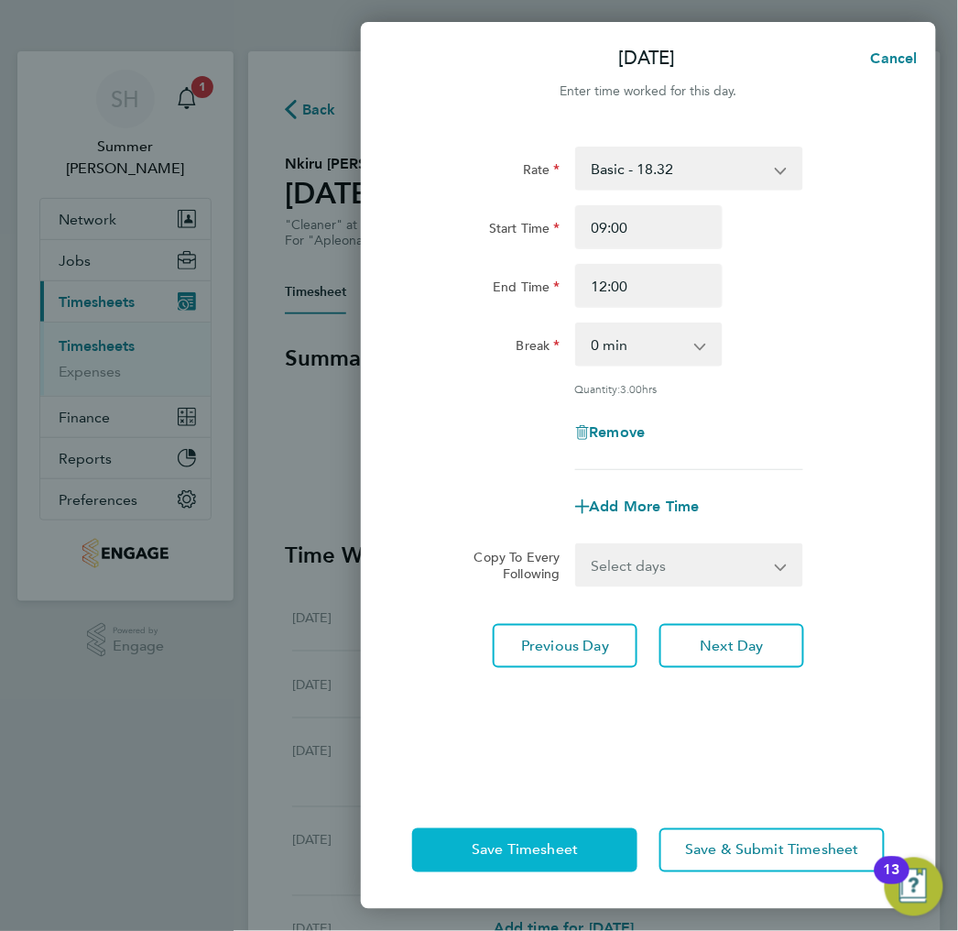
click at [528, 839] on button "Save Timesheet" at bounding box center [524, 850] width 225 height 44
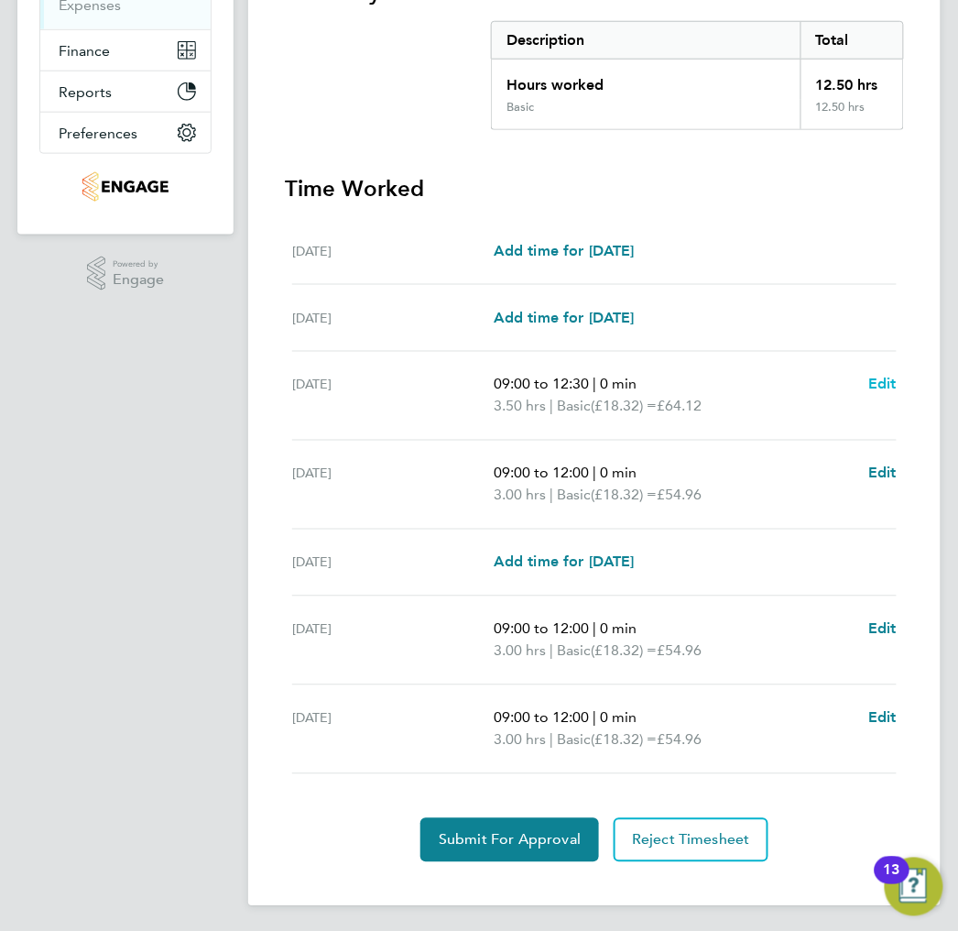
click at [888, 383] on span "Edit" at bounding box center [882, 384] width 28 height 17
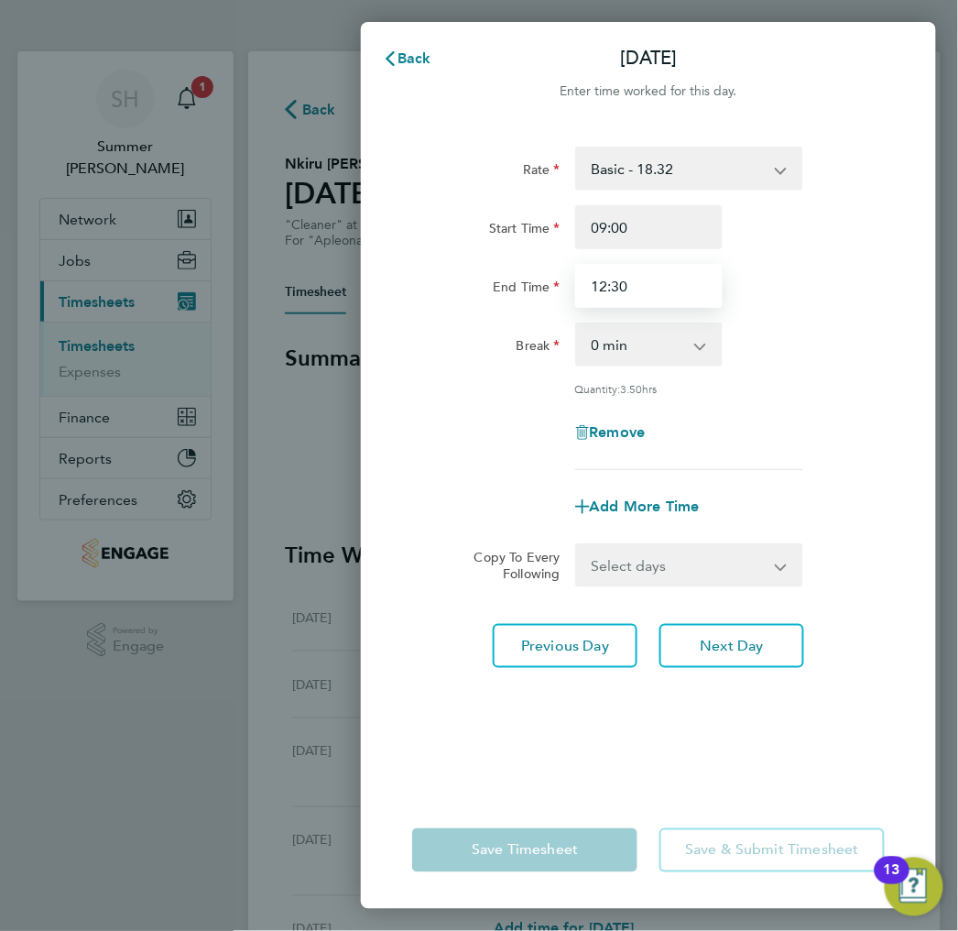
click at [642, 284] on input "12:30" at bounding box center [648, 286] width 147 height 44
type input "12:00"
drag, startPoint x: 858, startPoint y: 365, endPoint x: 861, endPoint y: 396, distance: 31.3
click at [858, 361] on div "Break 0 min 15 min 30 min 45 min 60 min 75 min 90 min" at bounding box center [648, 344] width 487 height 44
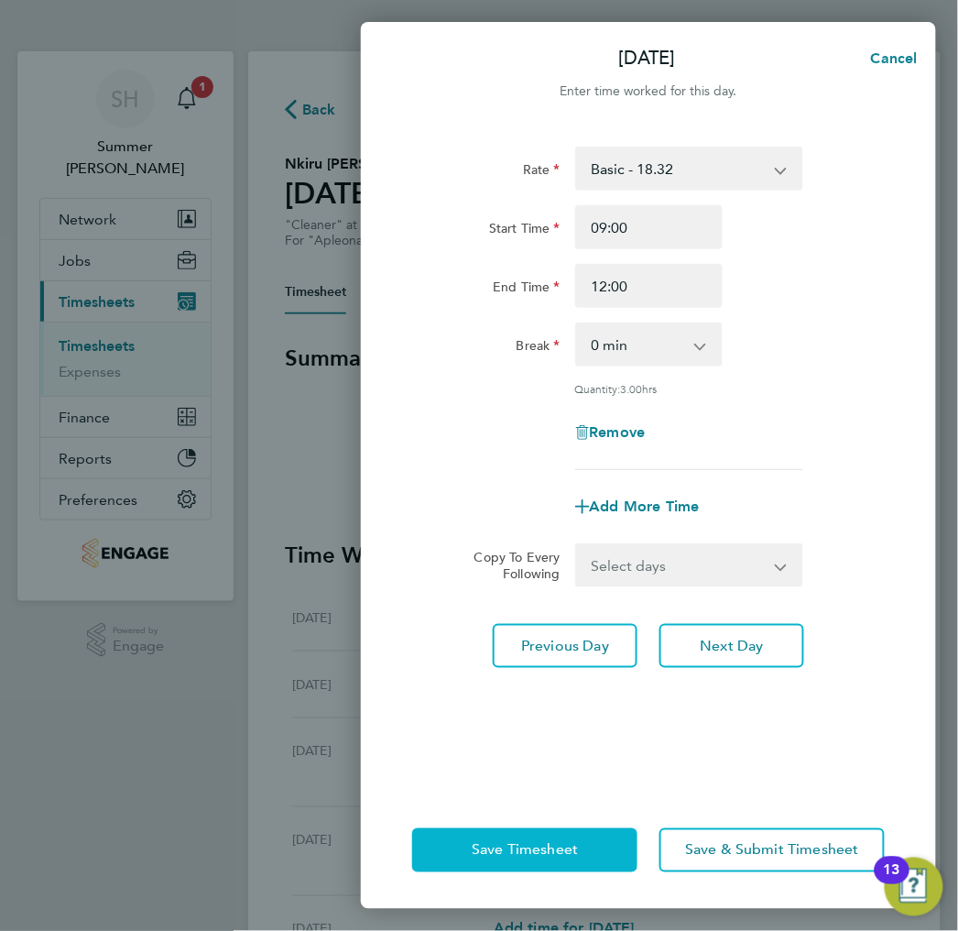
click at [550, 854] on span "Save Timesheet" at bounding box center [525, 850] width 106 height 18
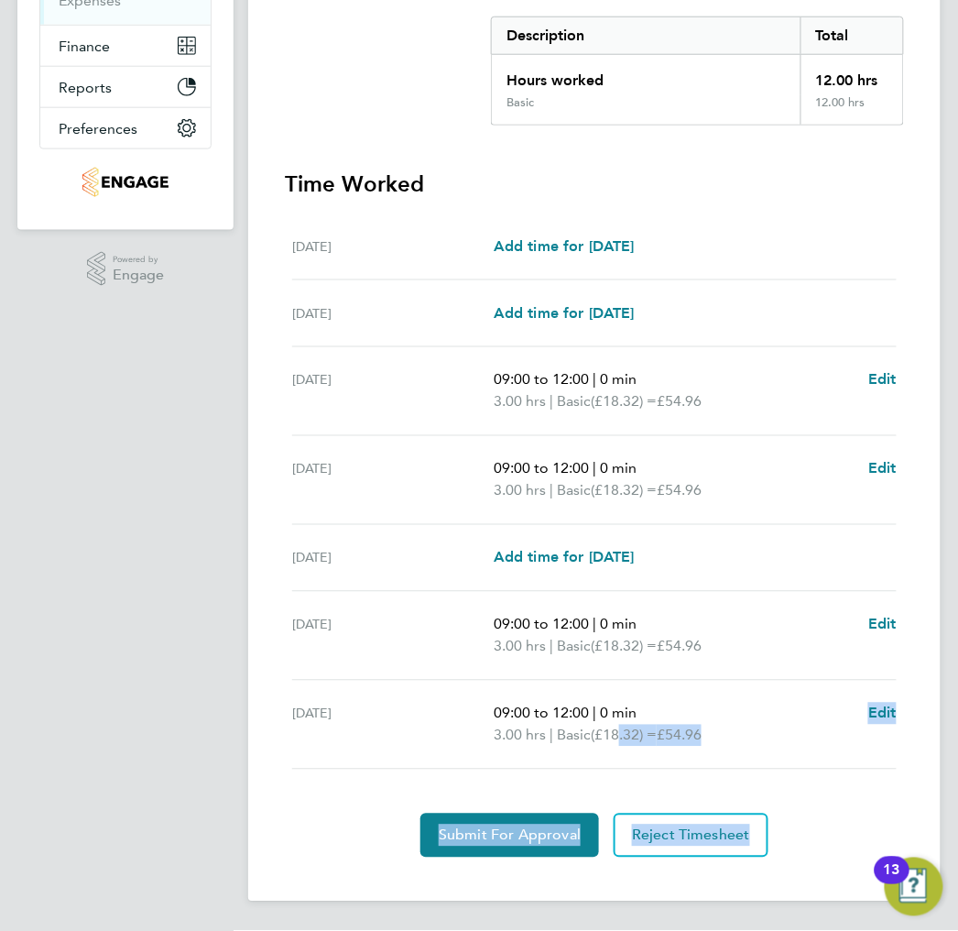
click at [557, 907] on main "Back Following Nkiru Stella Nwokolo's Timesheet 02 - 08 Aug 2025 £219. 84 "Clea…" at bounding box center [609, 280] width 722 height 1302
drag, startPoint x: 557, startPoint y: 907, endPoint x: 354, endPoint y: 814, distance: 223.4
click at [354, 814] on div "Submit For Approval Reject Timesheet" at bounding box center [594, 835] width 619 height 44
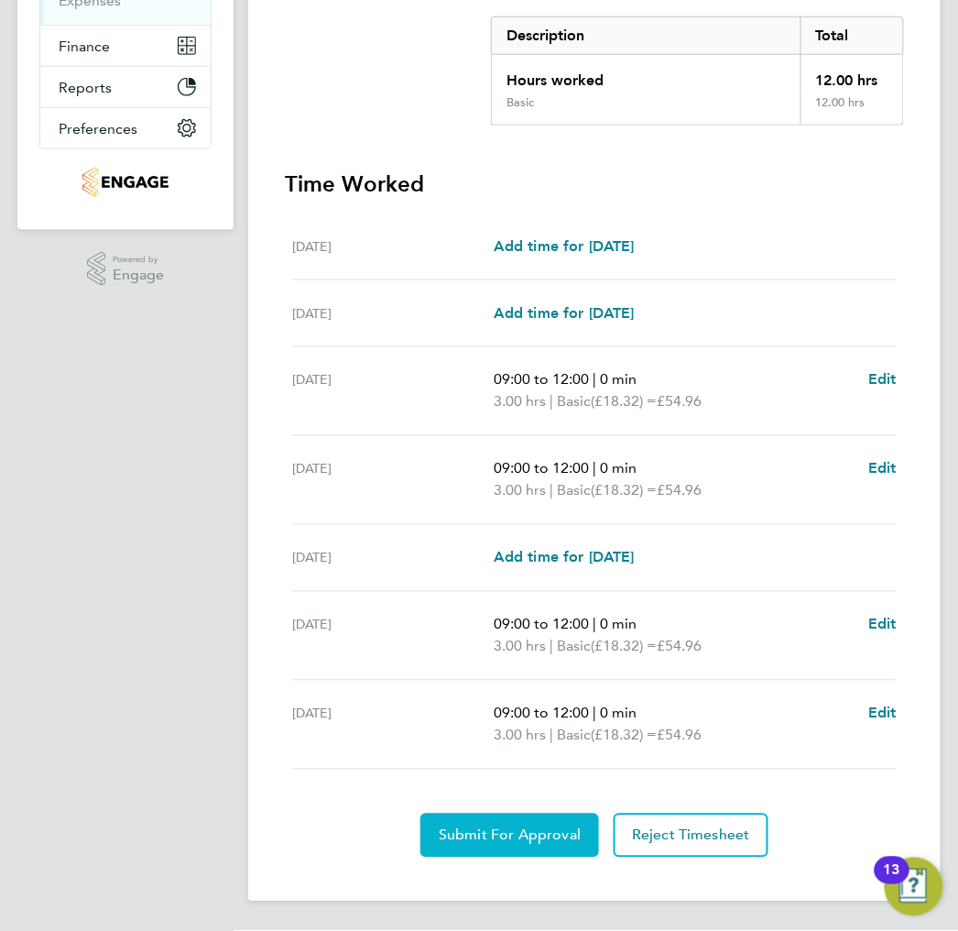
click at [499, 830] on span "Submit For Approval" at bounding box center [510, 835] width 142 height 18
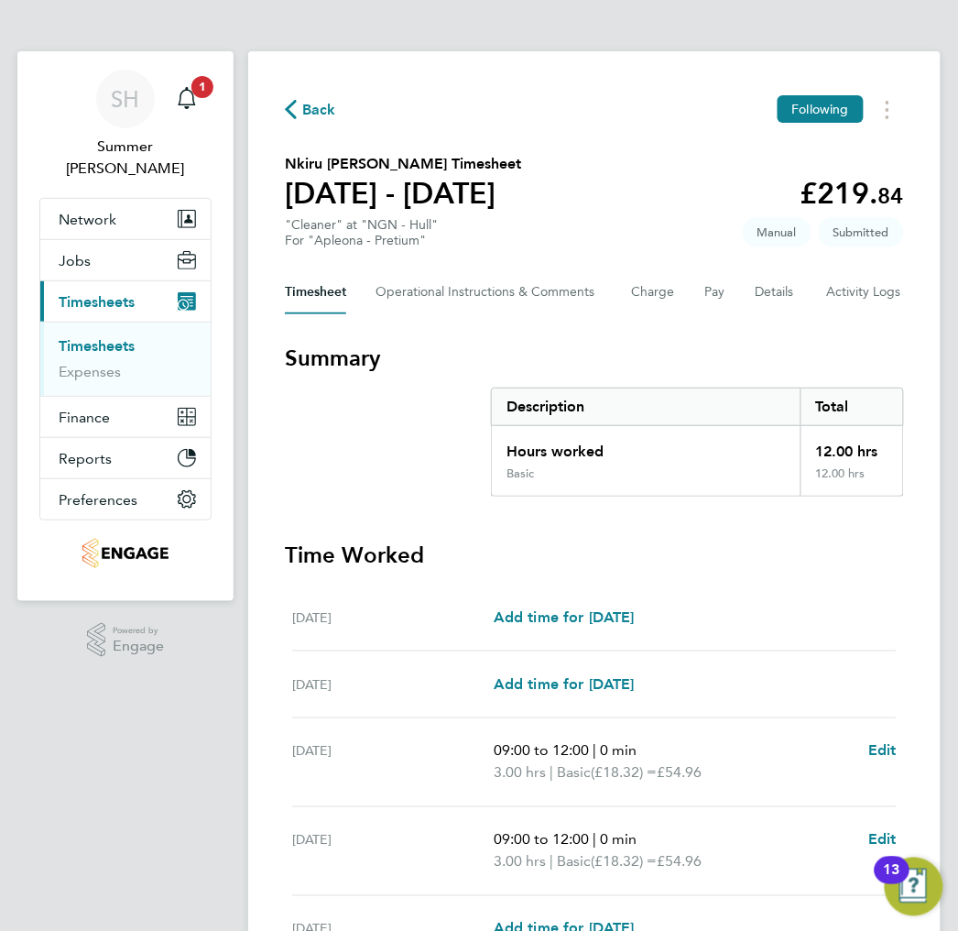
drag, startPoint x: 117, startPoint y: 320, endPoint x: 957, endPoint y: 551, distance: 871.3
click at [117, 337] on link "Timesheets" at bounding box center [97, 345] width 76 height 17
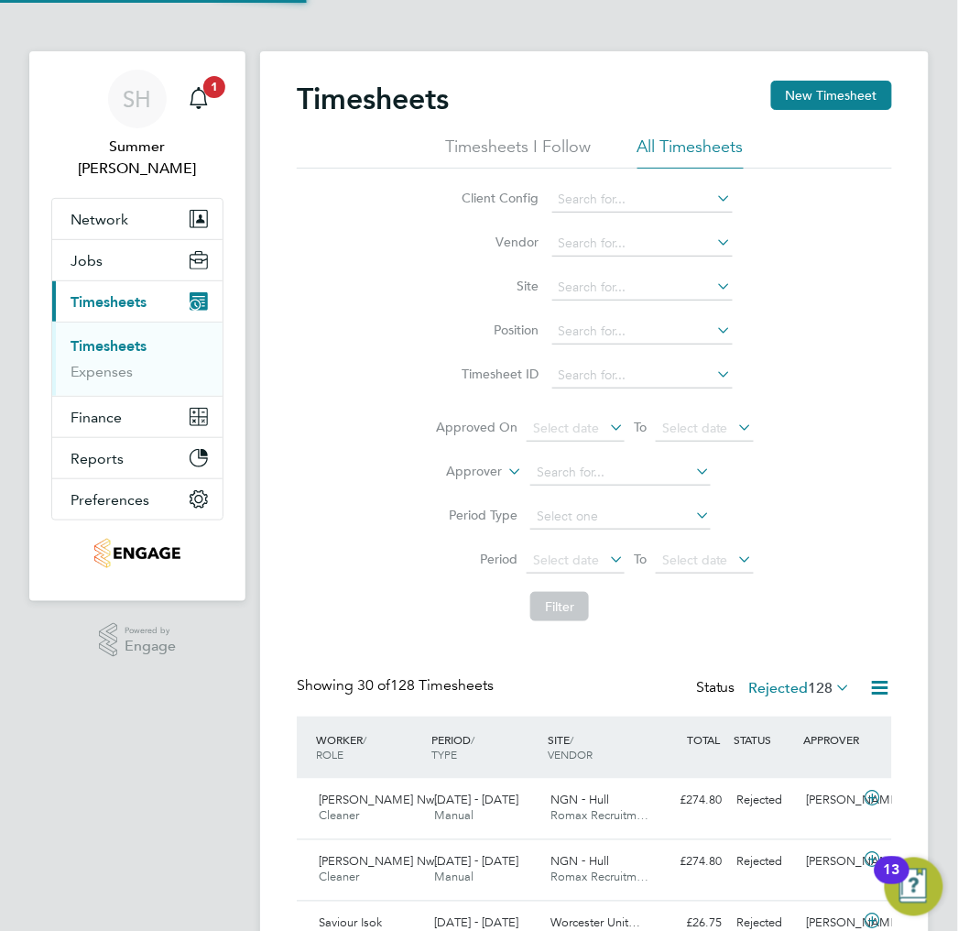
scroll to position [62, 117]
